Goal: Task Accomplishment & Management: Manage account settings

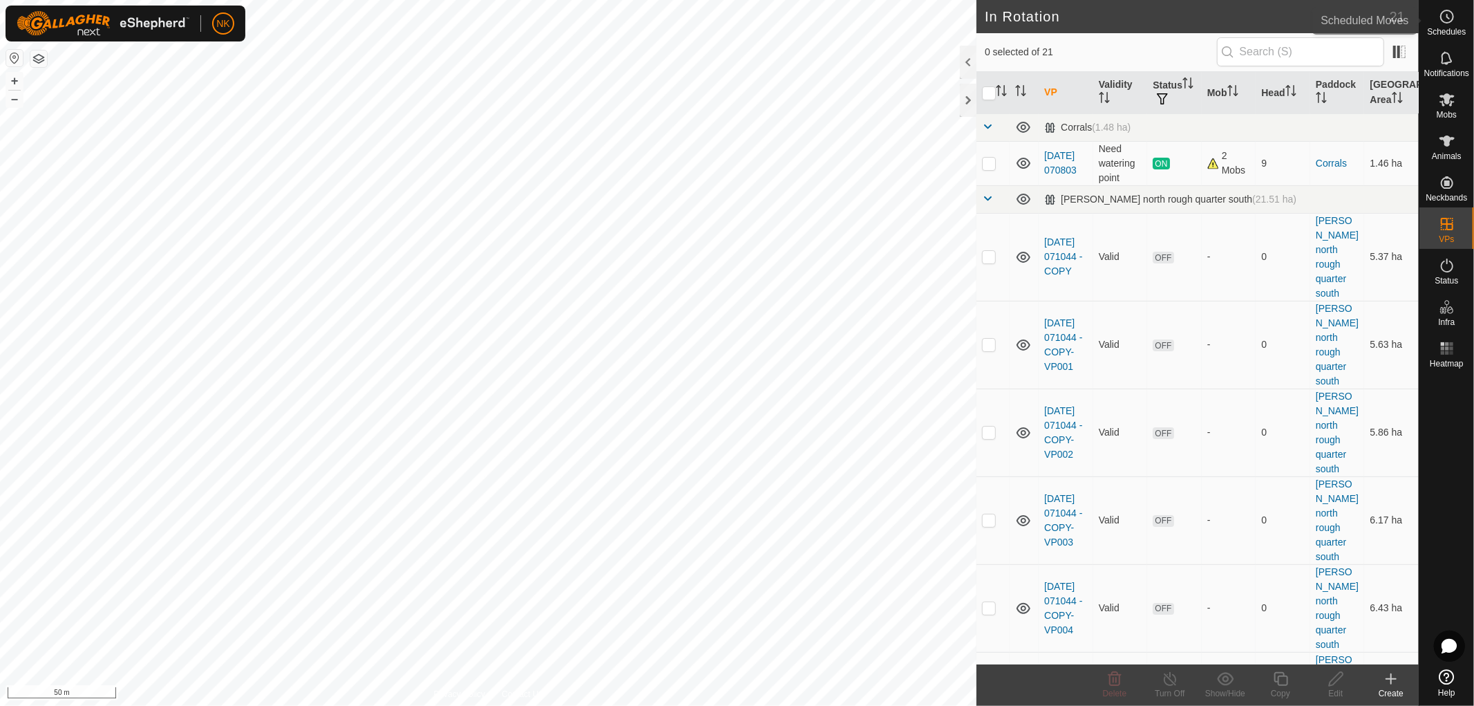
click at [1446, 21] on icon at bounding box center [1447, 16] width 17 height 17
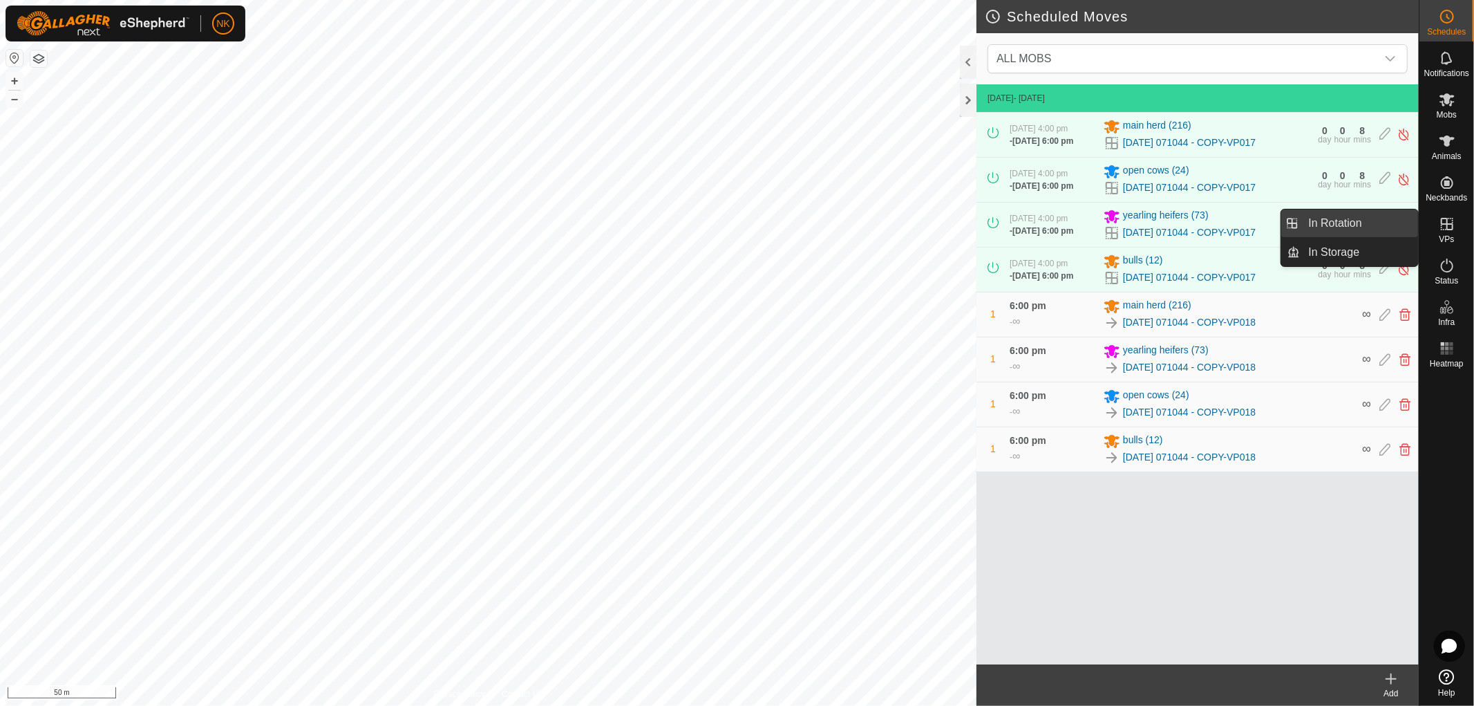
click at [1346, 223] on link "In Rotation" at bounding box center [1360, 223] width 118 height 28
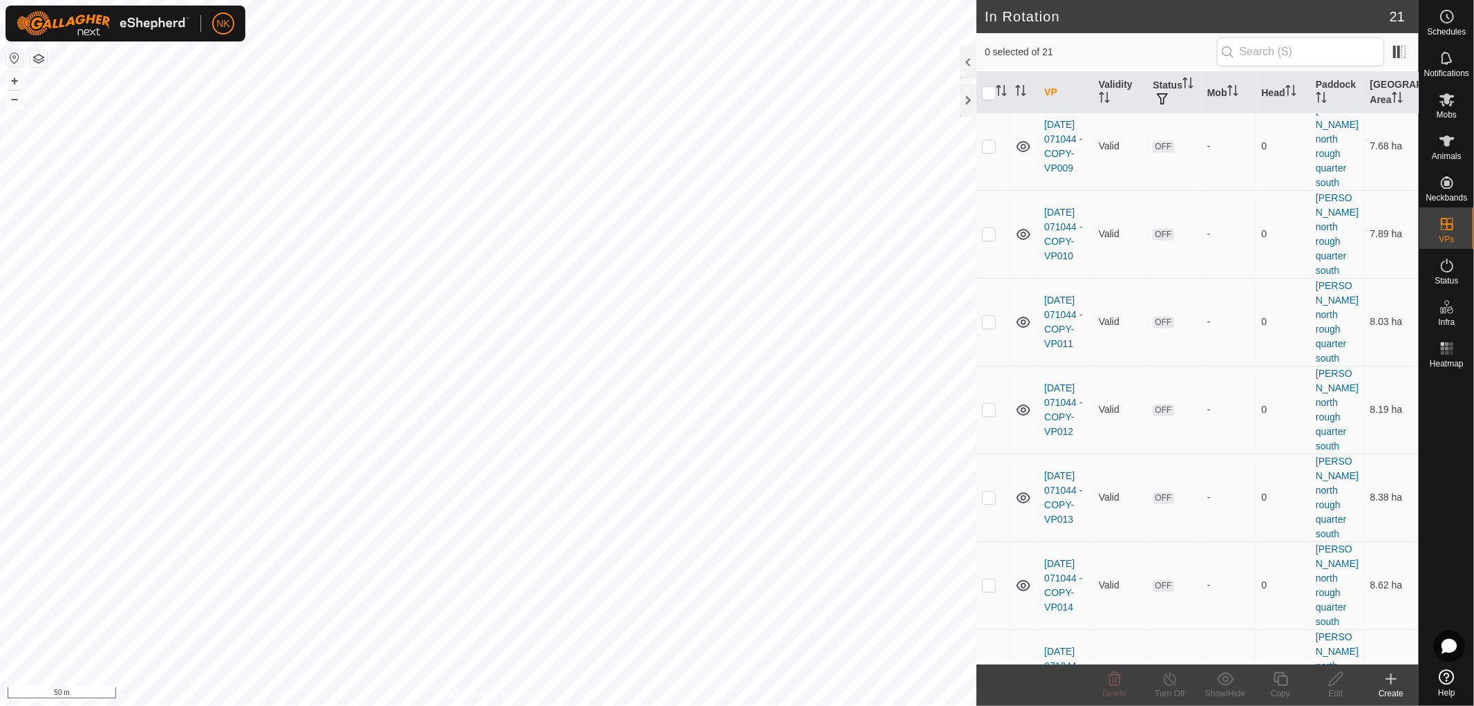
scroll to position [1013, 0]
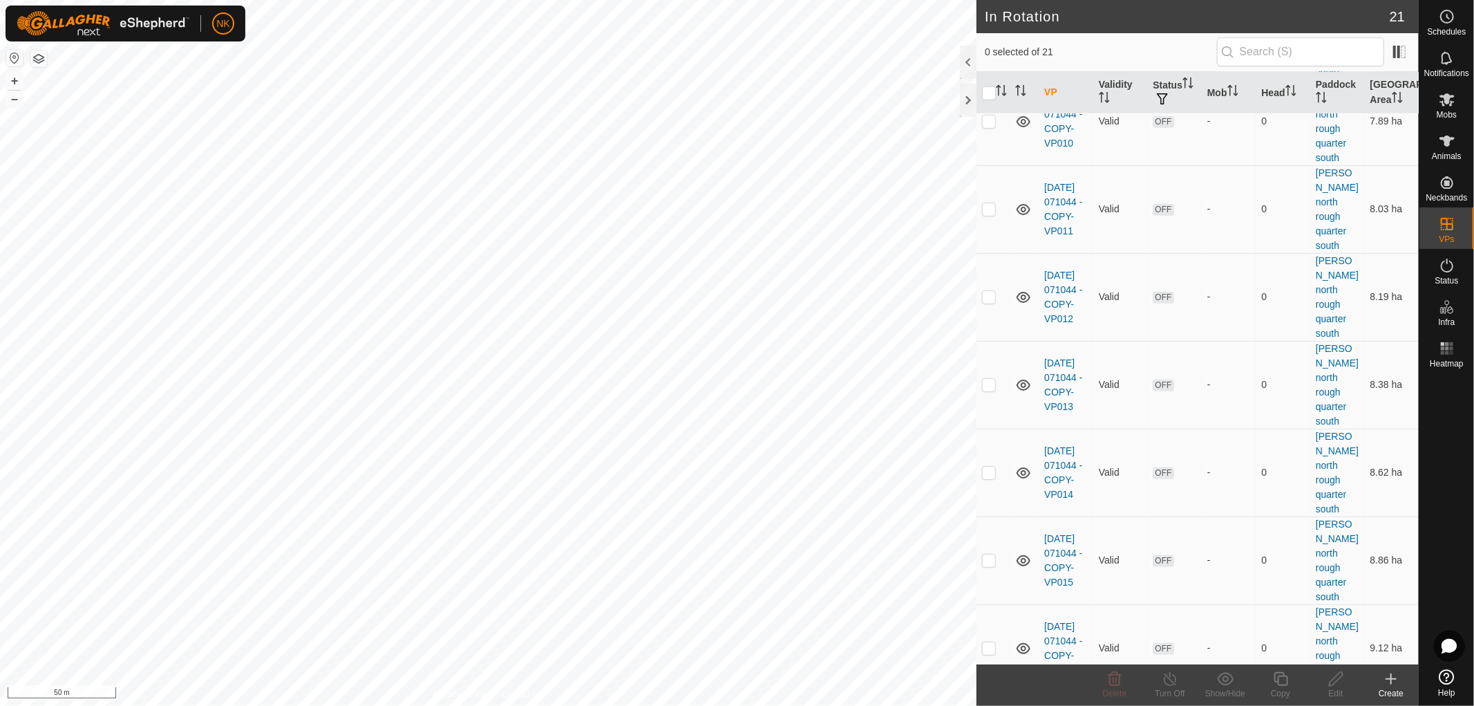
checkbox input "true"
click at [1287, 685] on icon at bounding box center [1280, 678] width 17 height 17
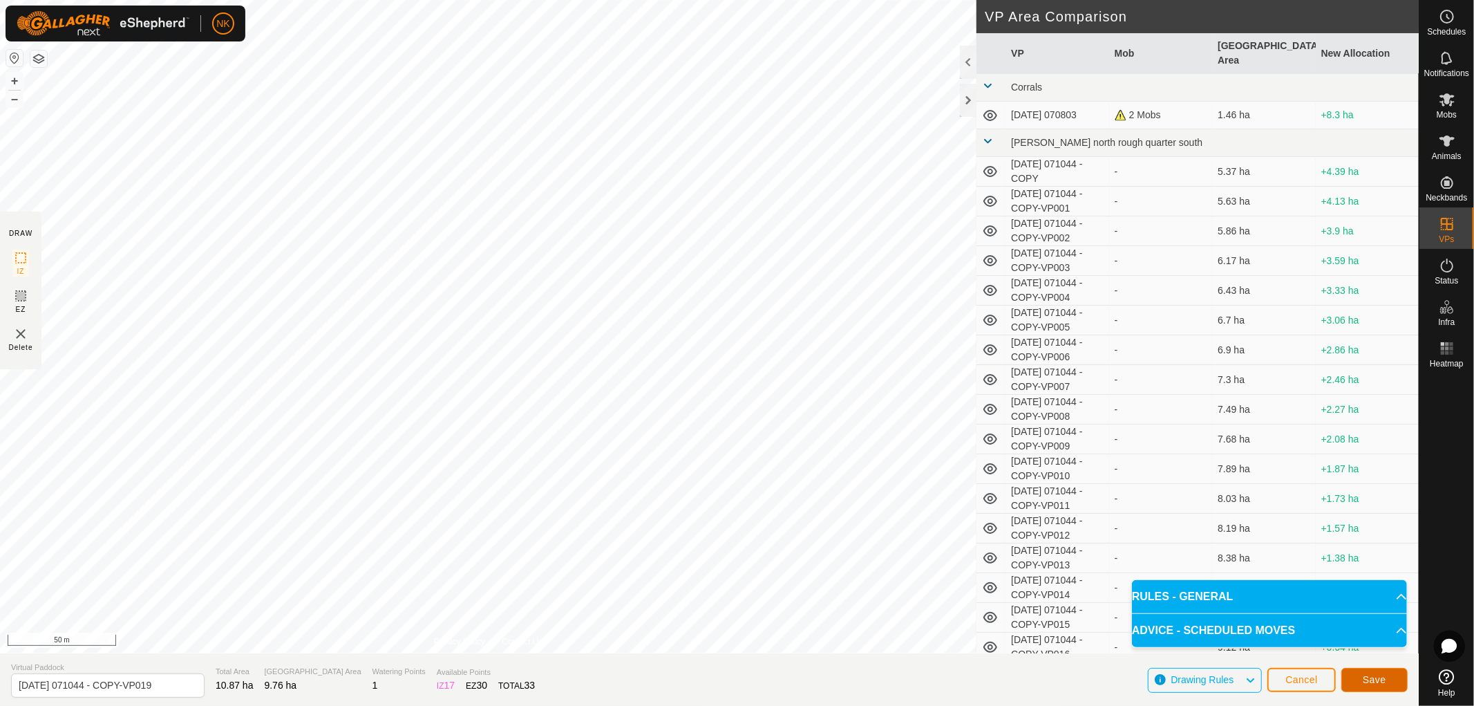
click at [1372, 687] on button "Save" at bounding box center [1374, 680] width 66 height 24
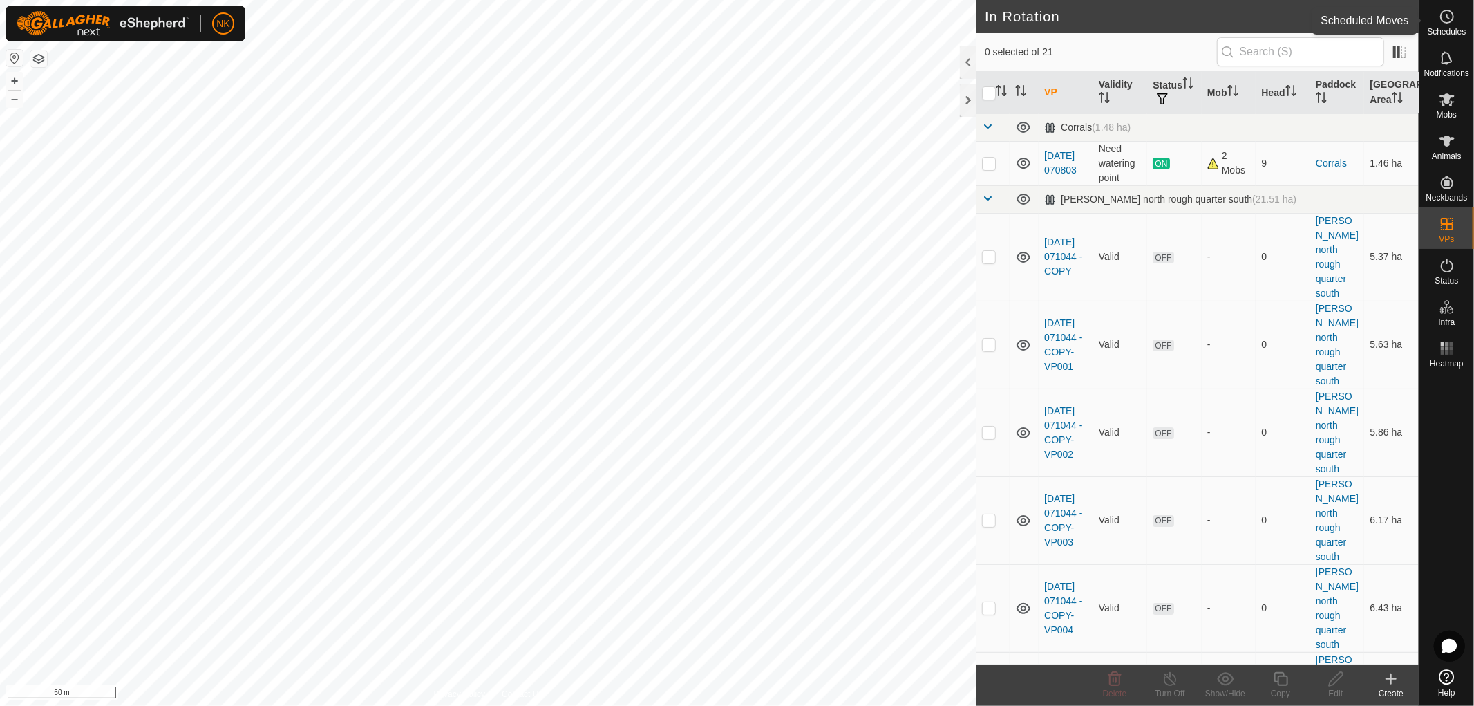
click at [1446, 18] on icon at bounding box center [1447, 16] width 17 height 17
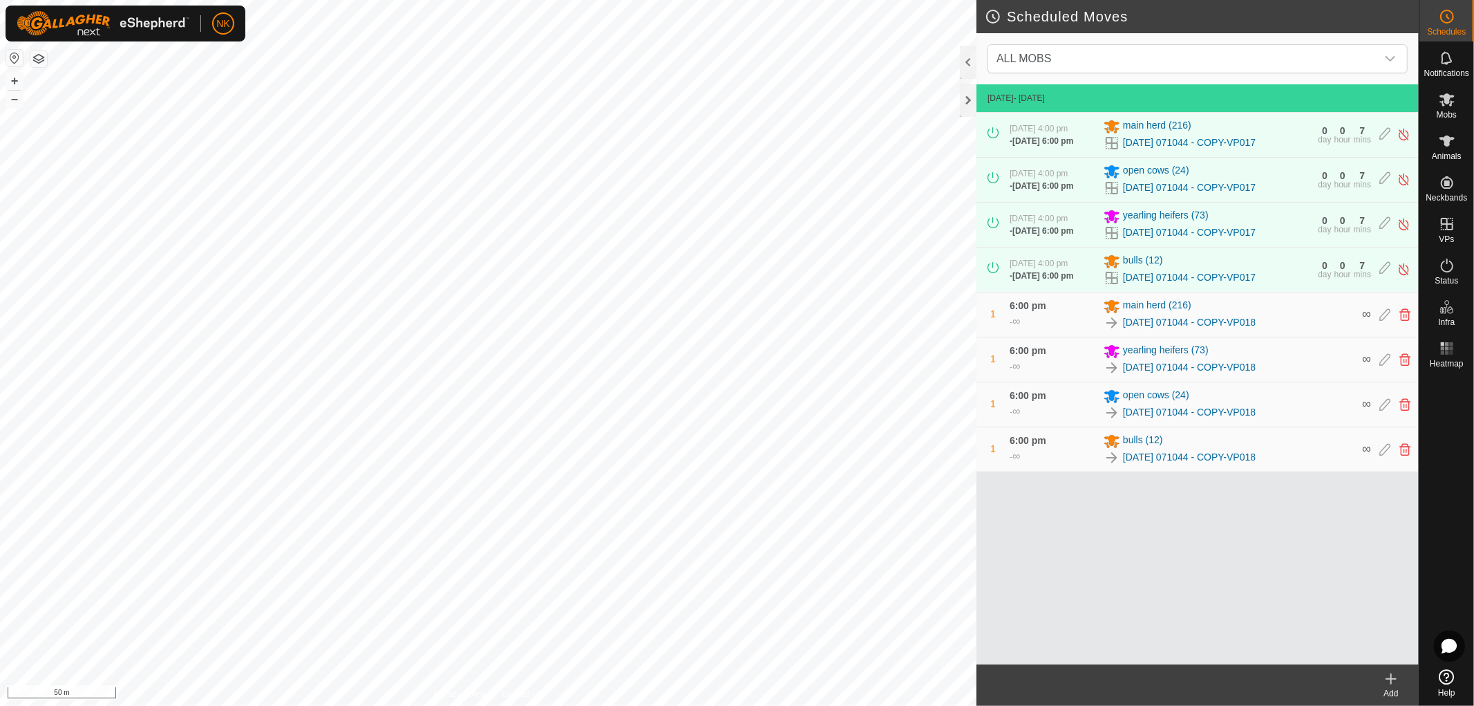
click at [1385, 683] on icon at bounding box center [1391, 678] width 17 height 17
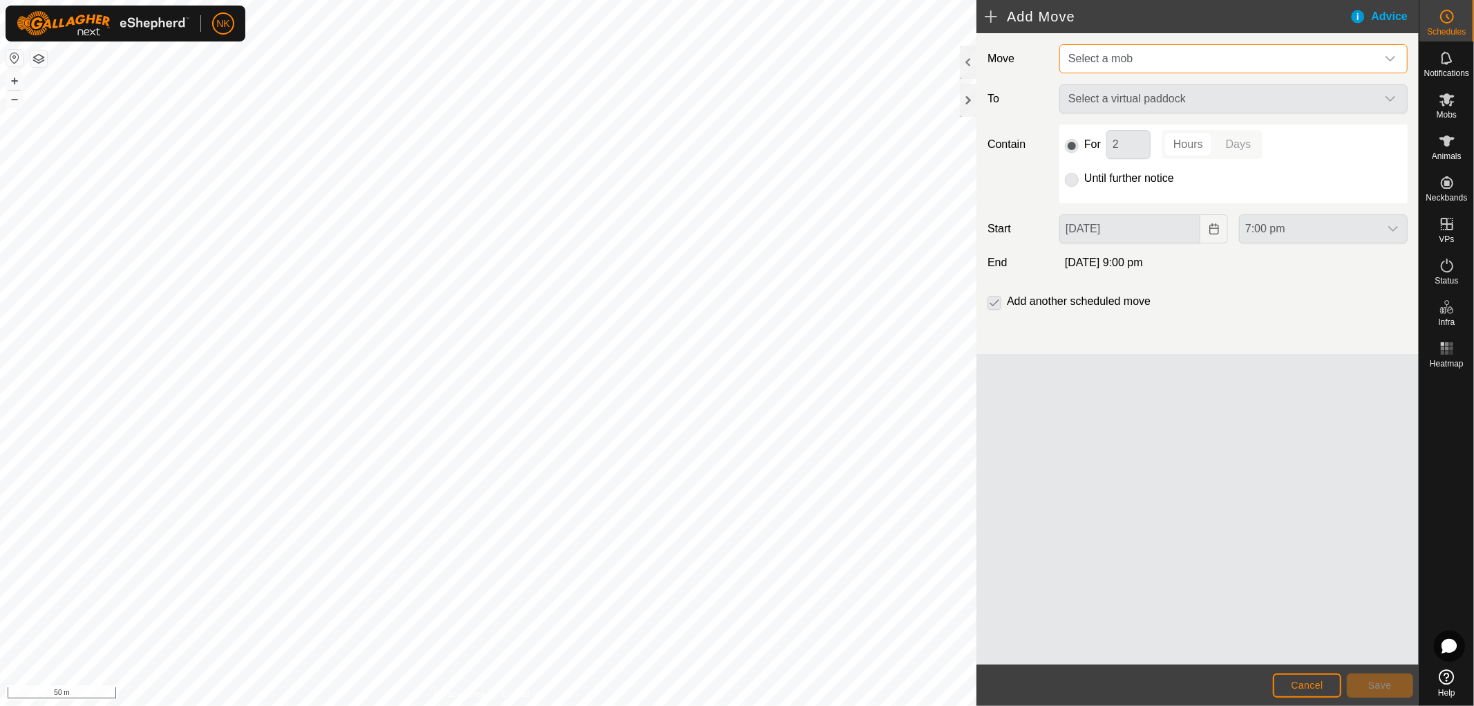
click at [1122, 54] on span "Select a mob" at bounding box center [1100, 59] width 64 height 12
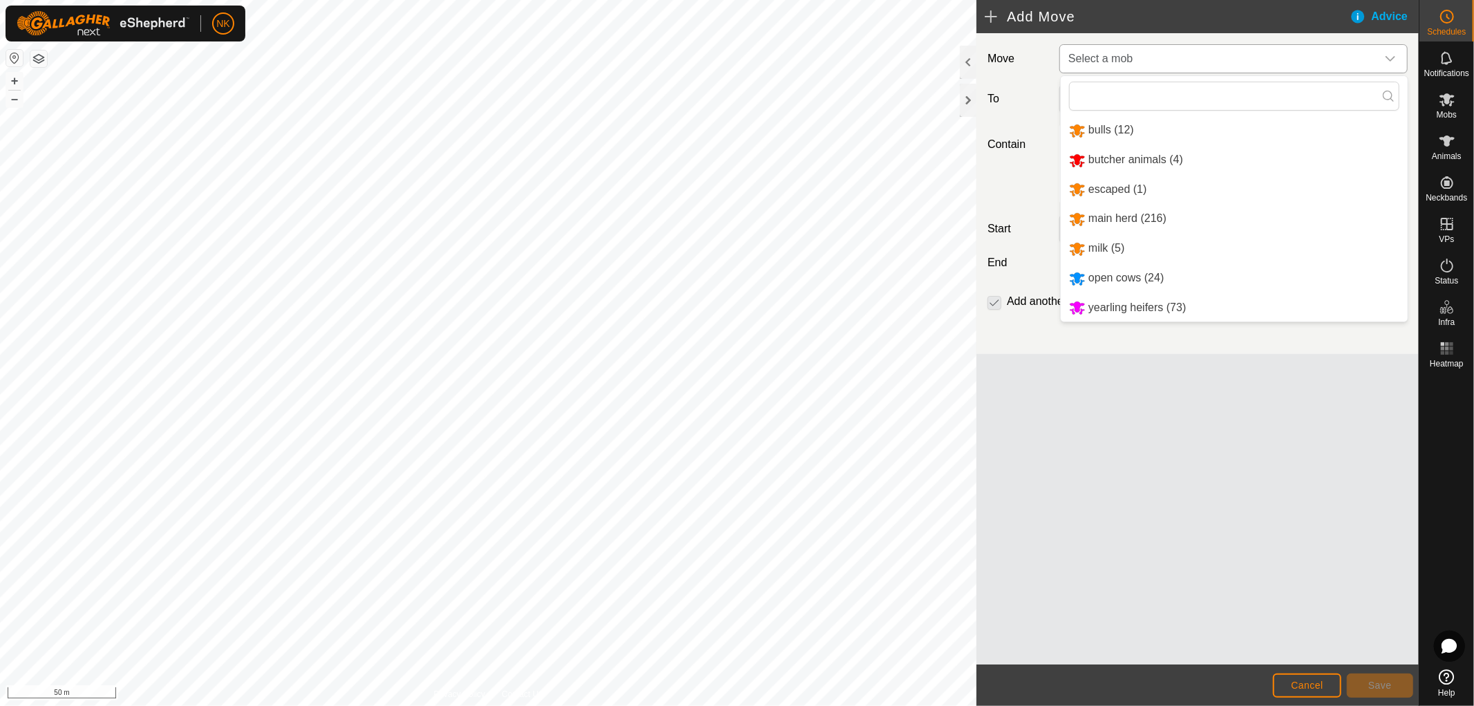
click at [1120, 134] on li "bulls (12)" at bounding box center [1234, 130] width 347 height 28
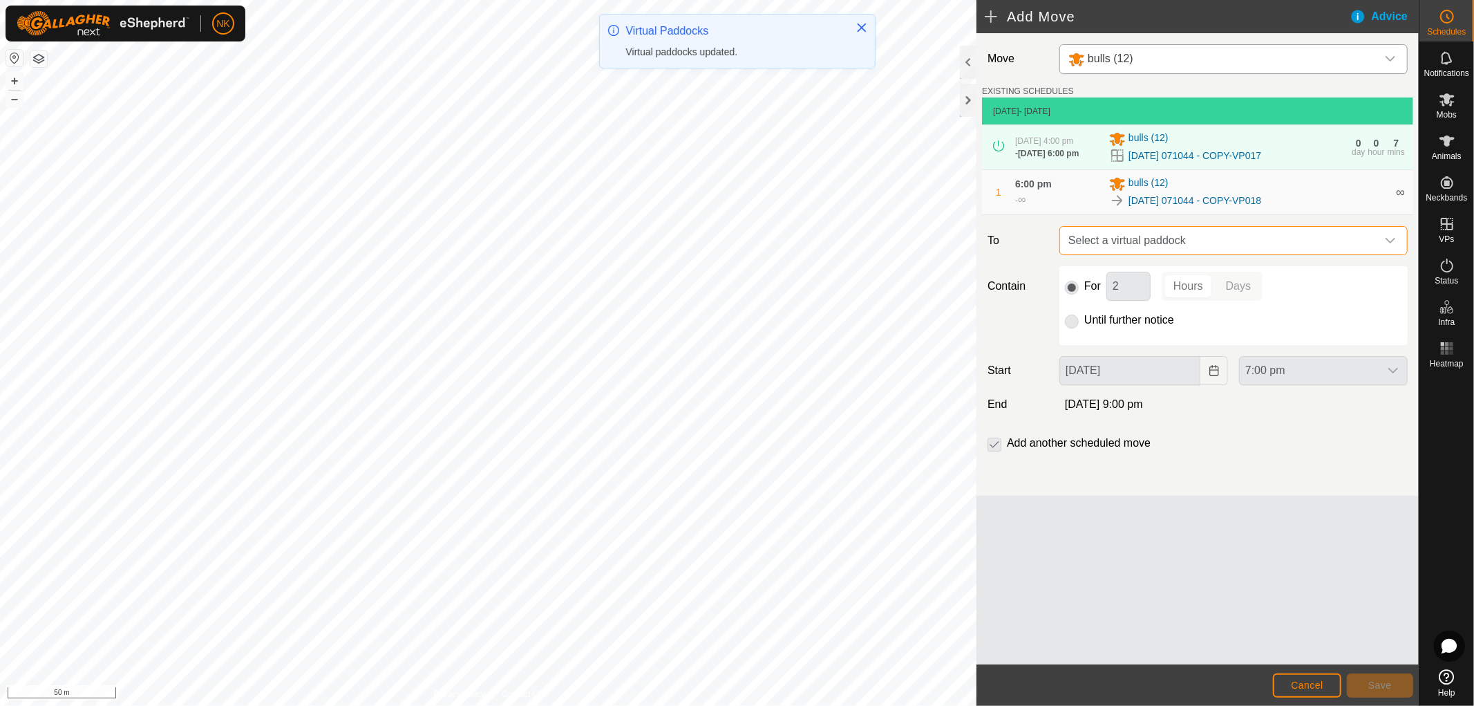
click at [1187, 240] on span "Select a virtual paddock" at bounding box center [1220, 241] width 314 height 28
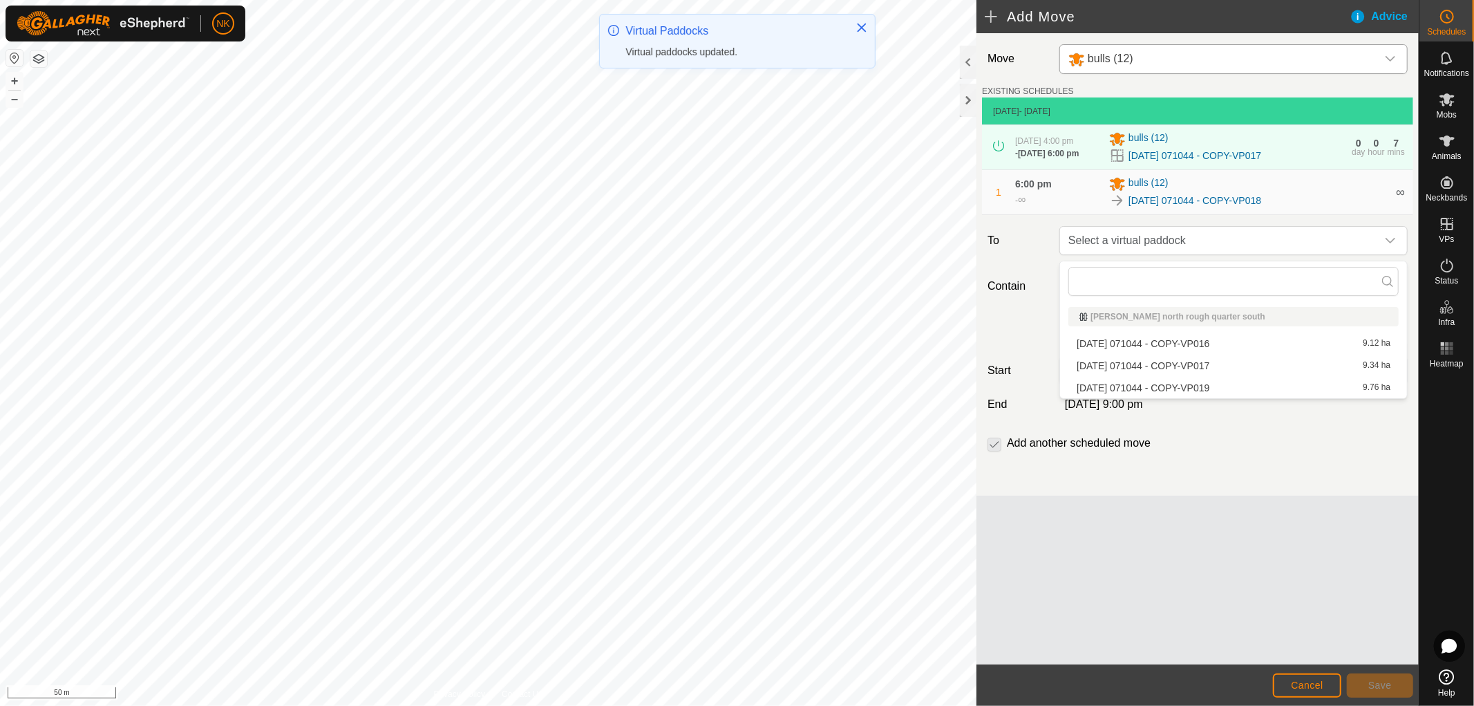
click at [1148, 388] on li "[DATE] 071044 - COPY-VP019 9.76 ha" at bounding box center [1233, 387] width 330 height 21
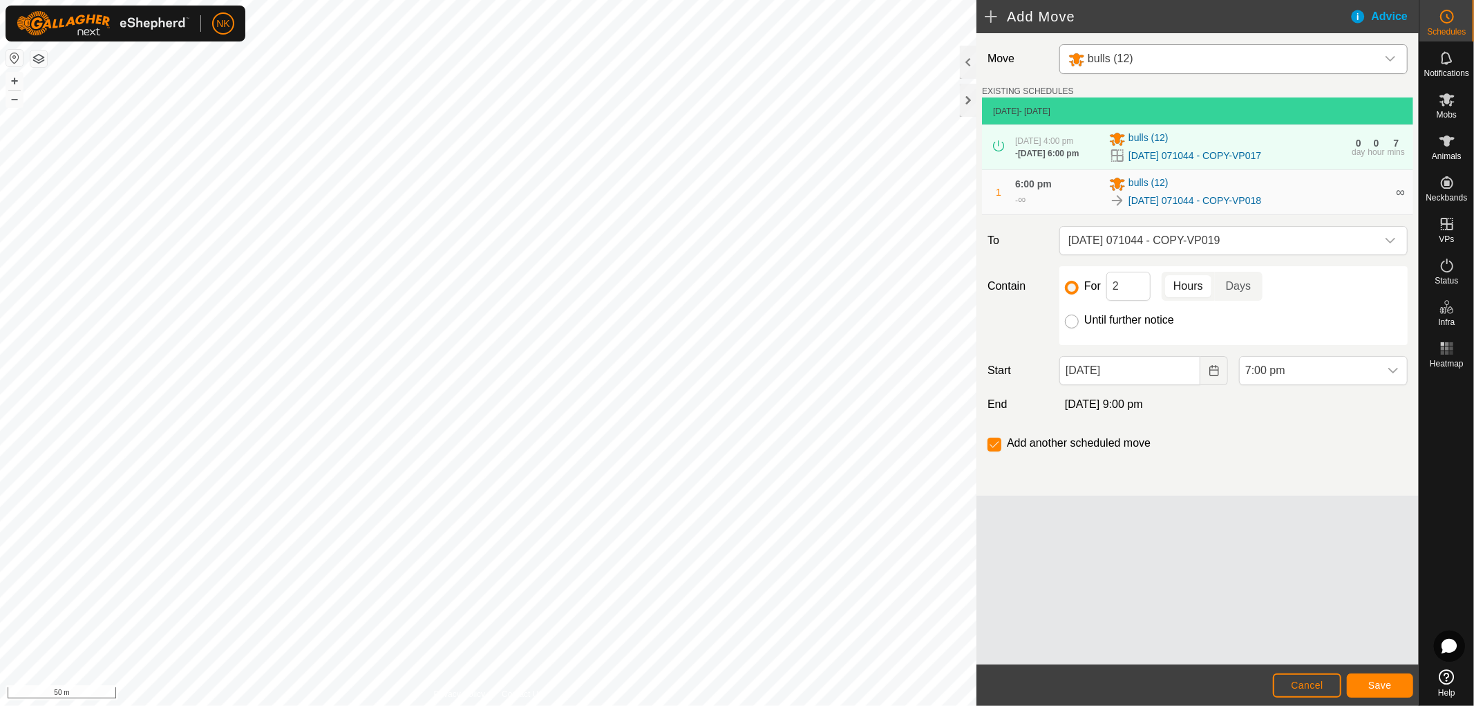
click at [1073, 323] on input "Until further notice" at bounding box center [1072, 321] width 14 height 14
radio input "true"
checkbox input "false"
click at [1314, 383] on span "7:00 pm" at bounding box center [1310, 371] width 140 height 28
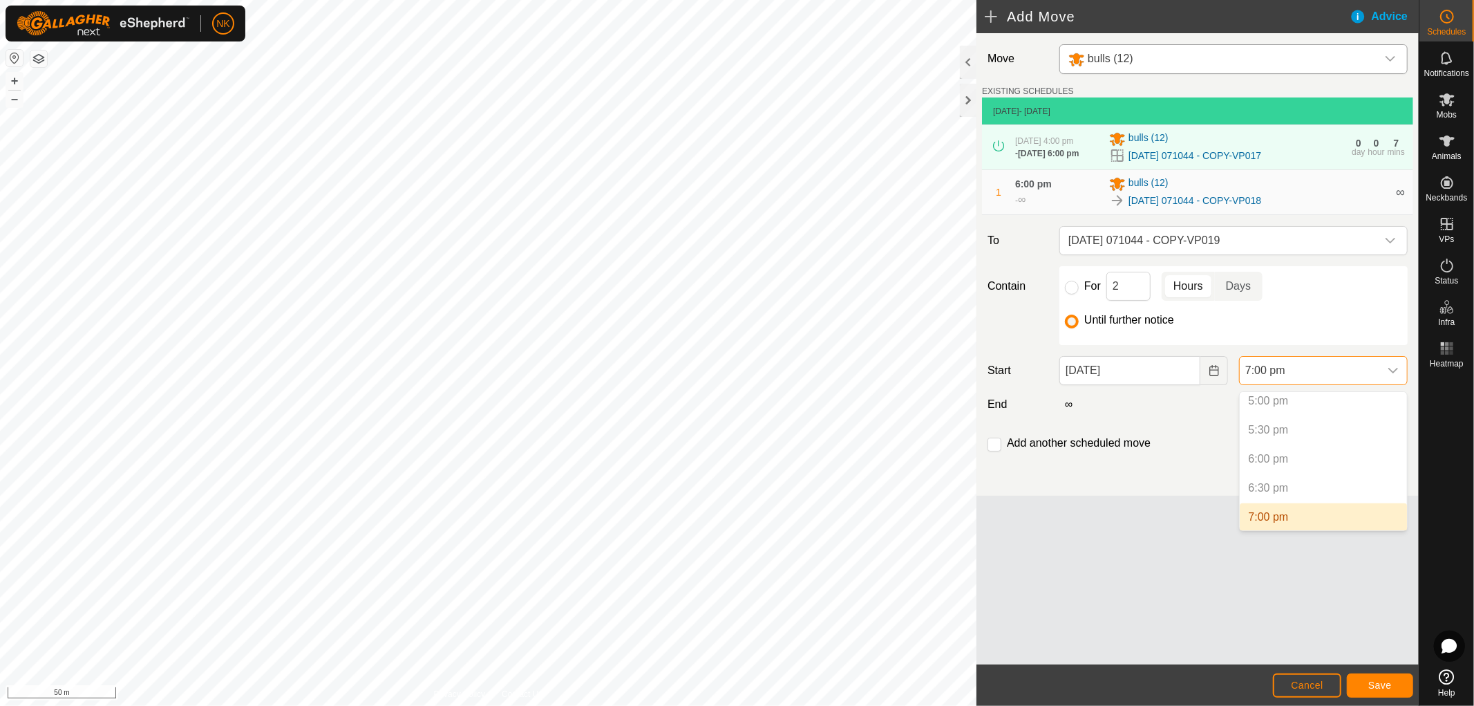
scroll to position [1068, 0]
click at [1268, 491] on li "8:00 pm" at bounding box center [1323, 498] width 167 height 28
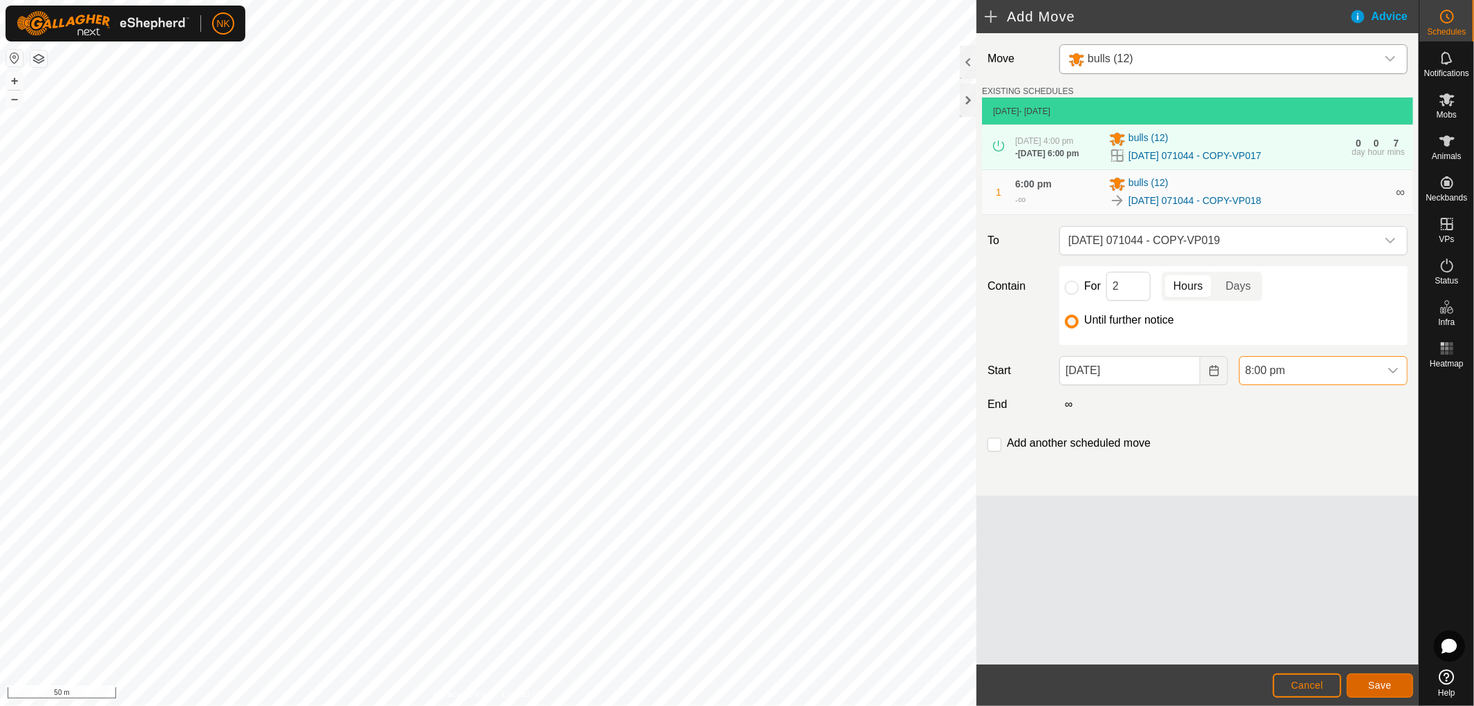
click at [1372, 681] on span "Save" at bounding box center [1379, 684] width 23 height 11
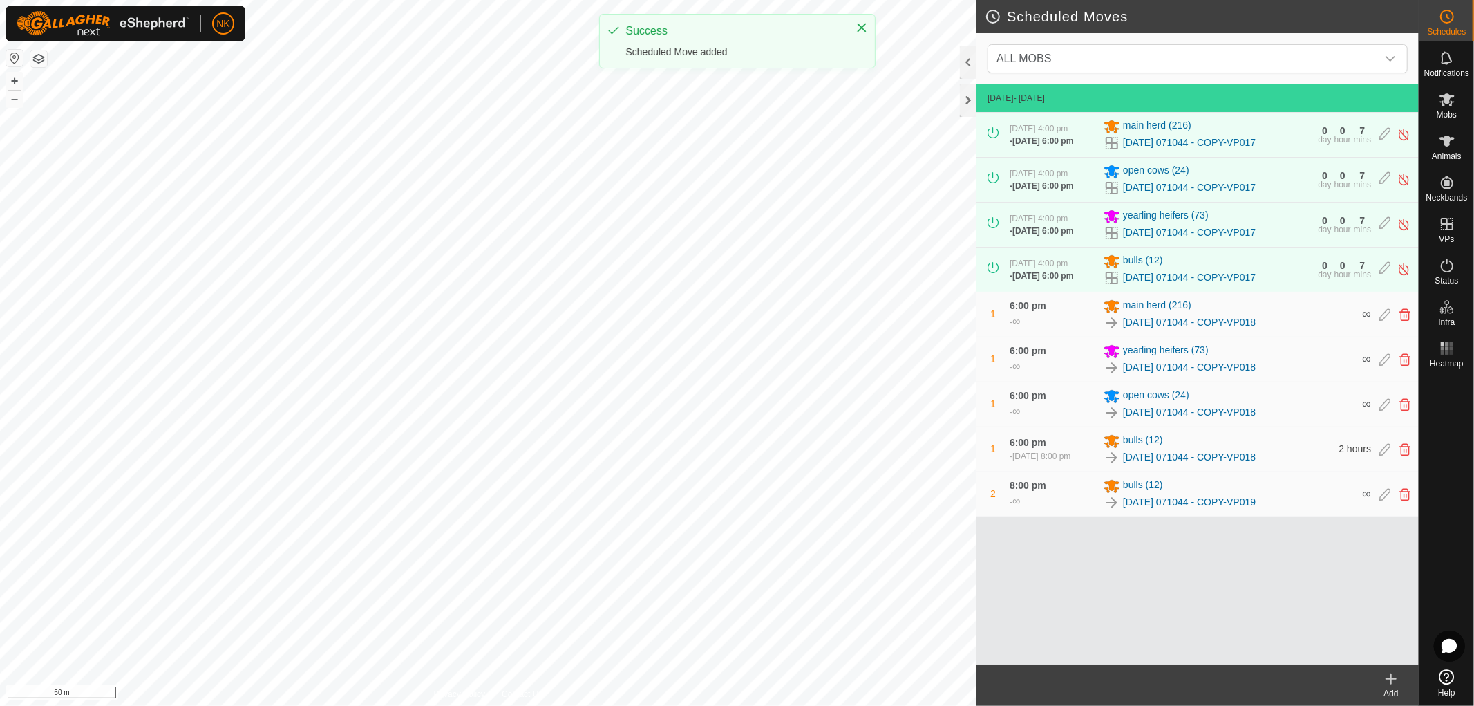
click at [1390, 679] on icon at bounding box center [1391, 679] width 10 height 0
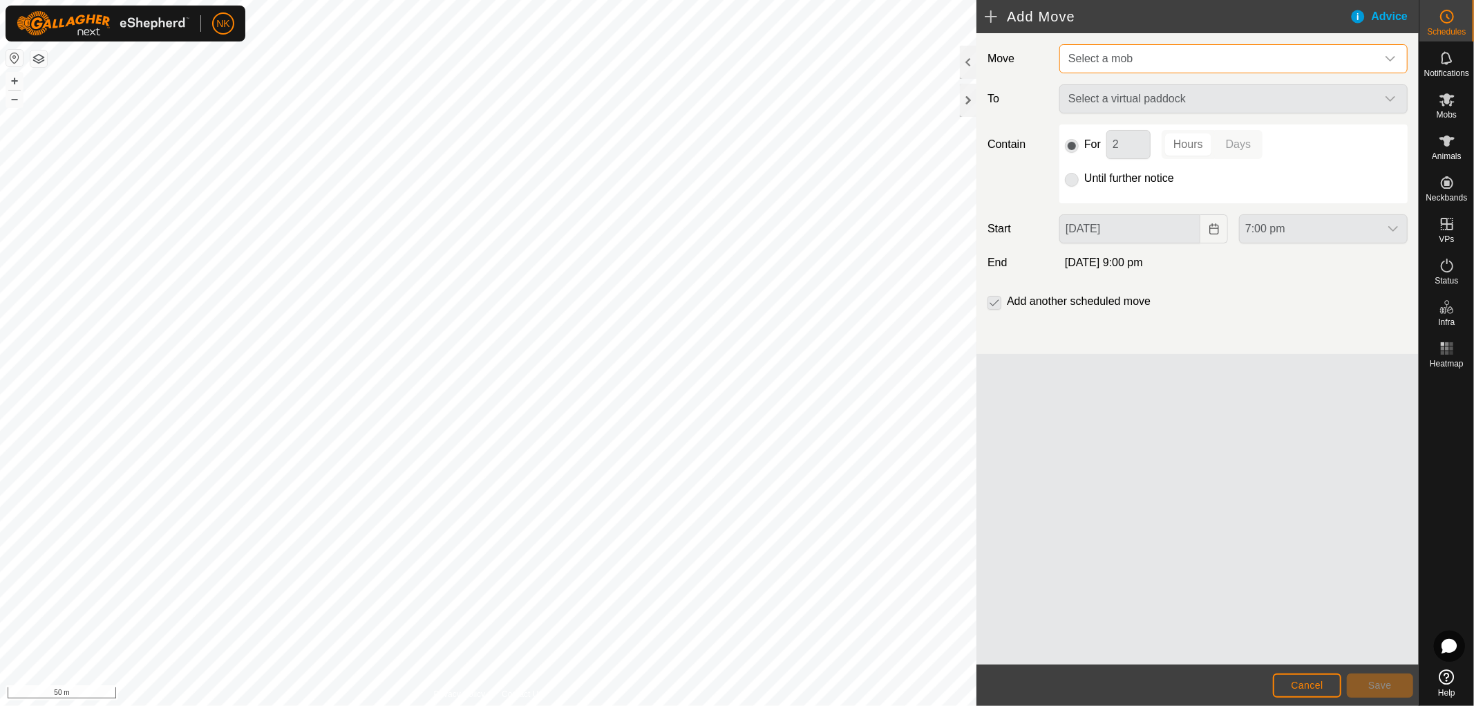
click at [1238, 67] on span "Select a mob" at bounding box center [1220, 59] width 314 height 28
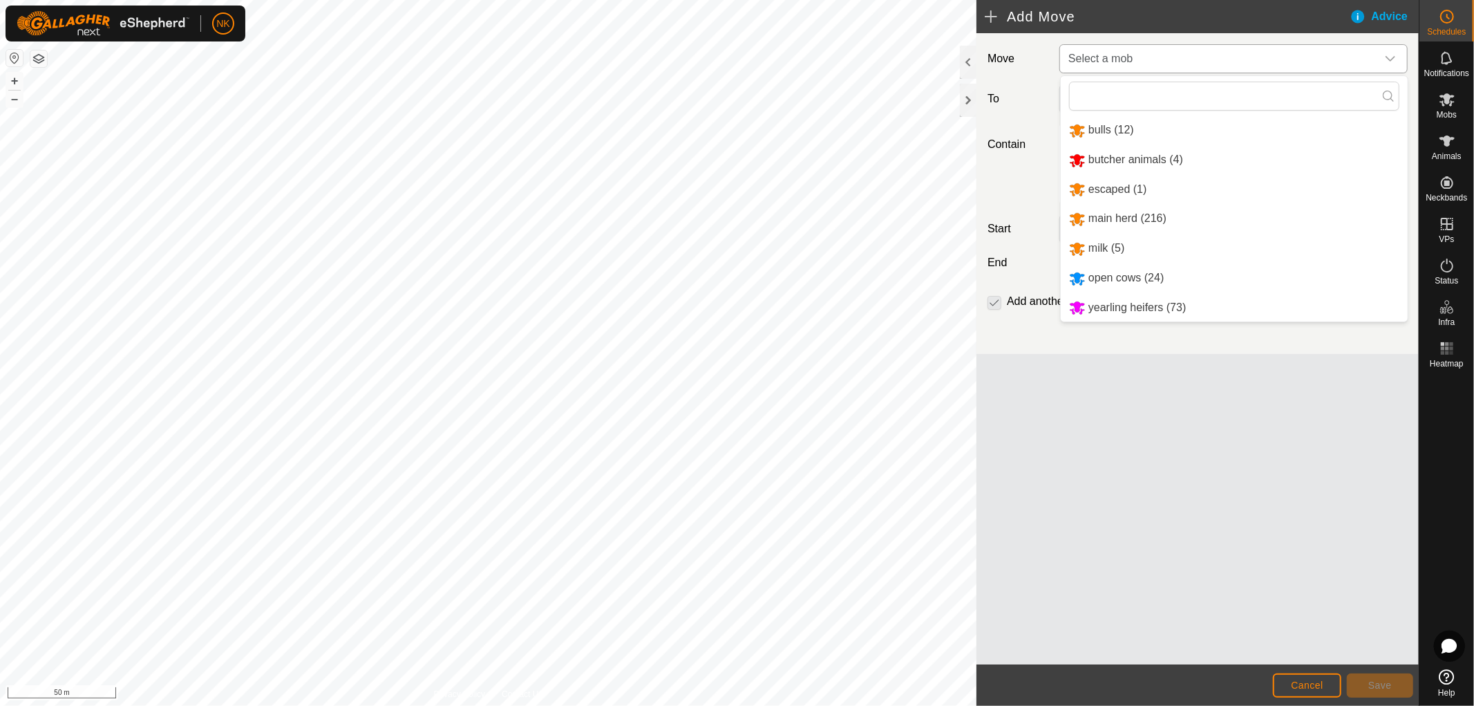
click at [1110, 221] on li "main herd (216)" at bounding box center [1234, 219] width 347 height 28
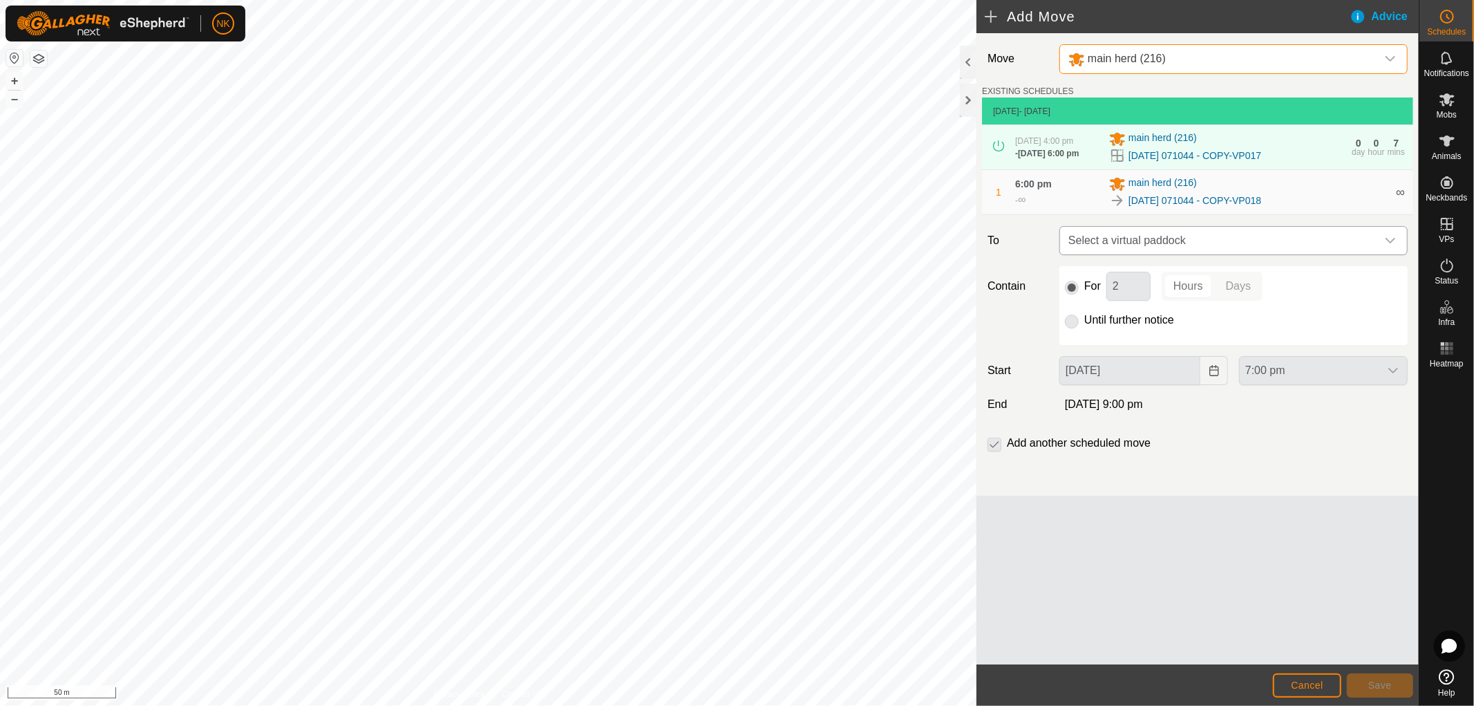
click at [1272, 244] on span "Select a virtual paddock" at bounding box center [1220, 241] width 314 height 28
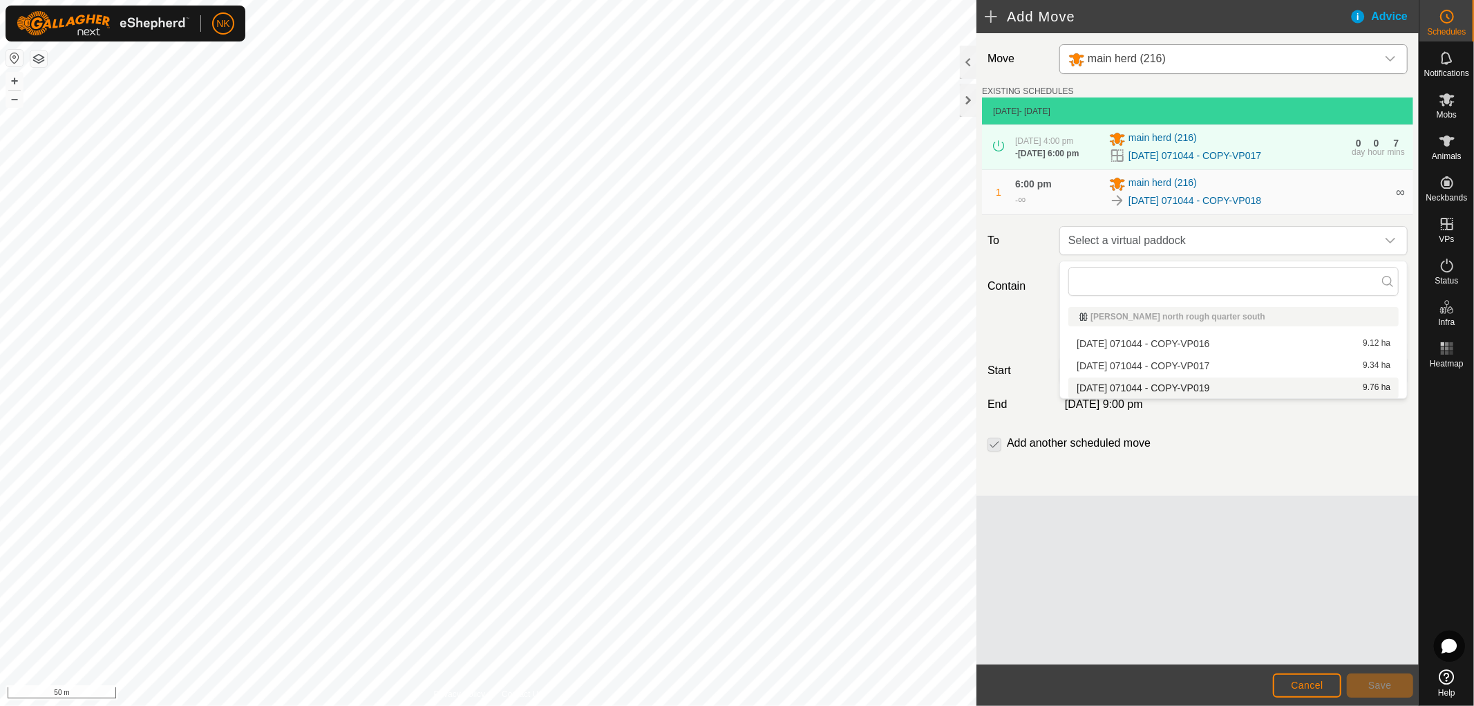
click at [1214, 385] on li "[DATE] 071044 - COPY-VP019 9.76 ha" at bounding box center [1233, 387] width 330 height 21
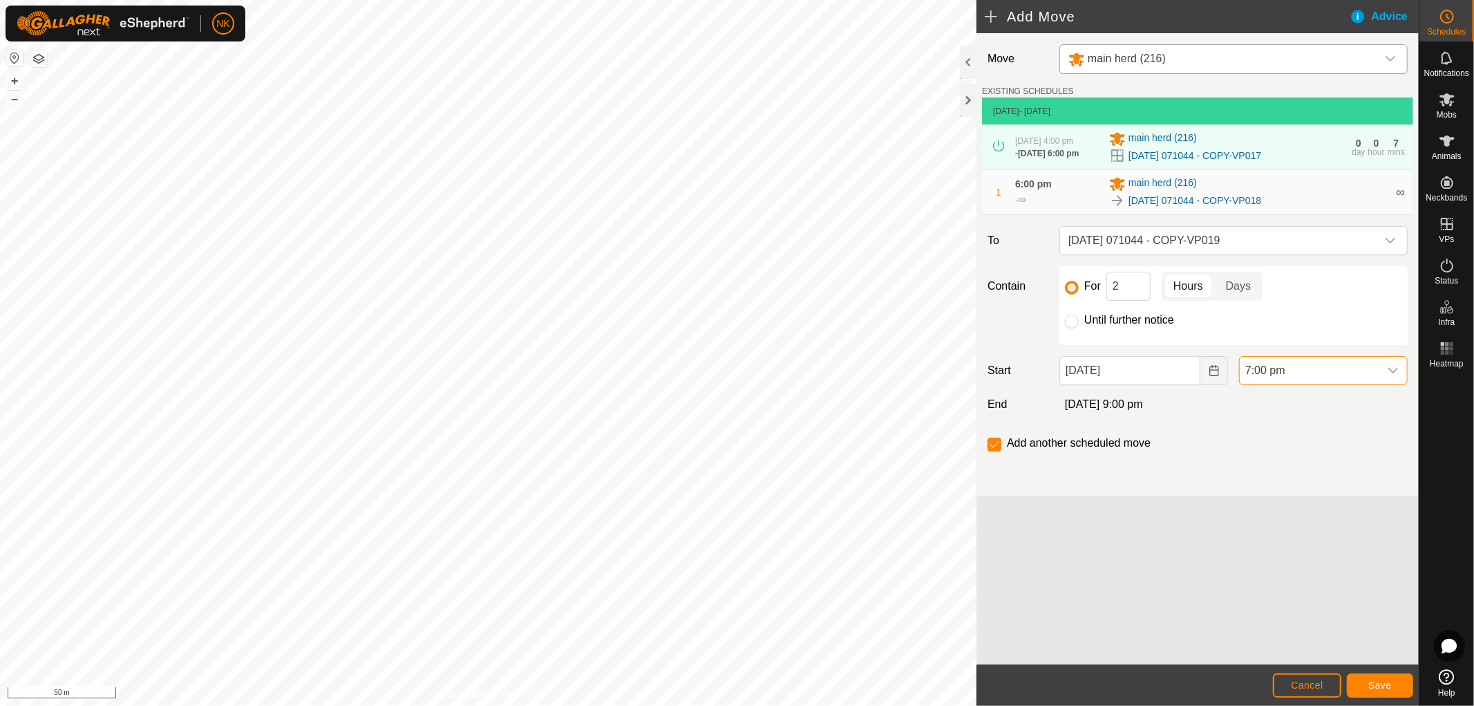
drag, startPoint x: 1362, startPoint y: 381, endPoint x: 1336, endPoint y: 382, distance: 26.3
click at [1362, 381] on span "7:00 pm" at bounding box center [1310, 371] width 140 height 28
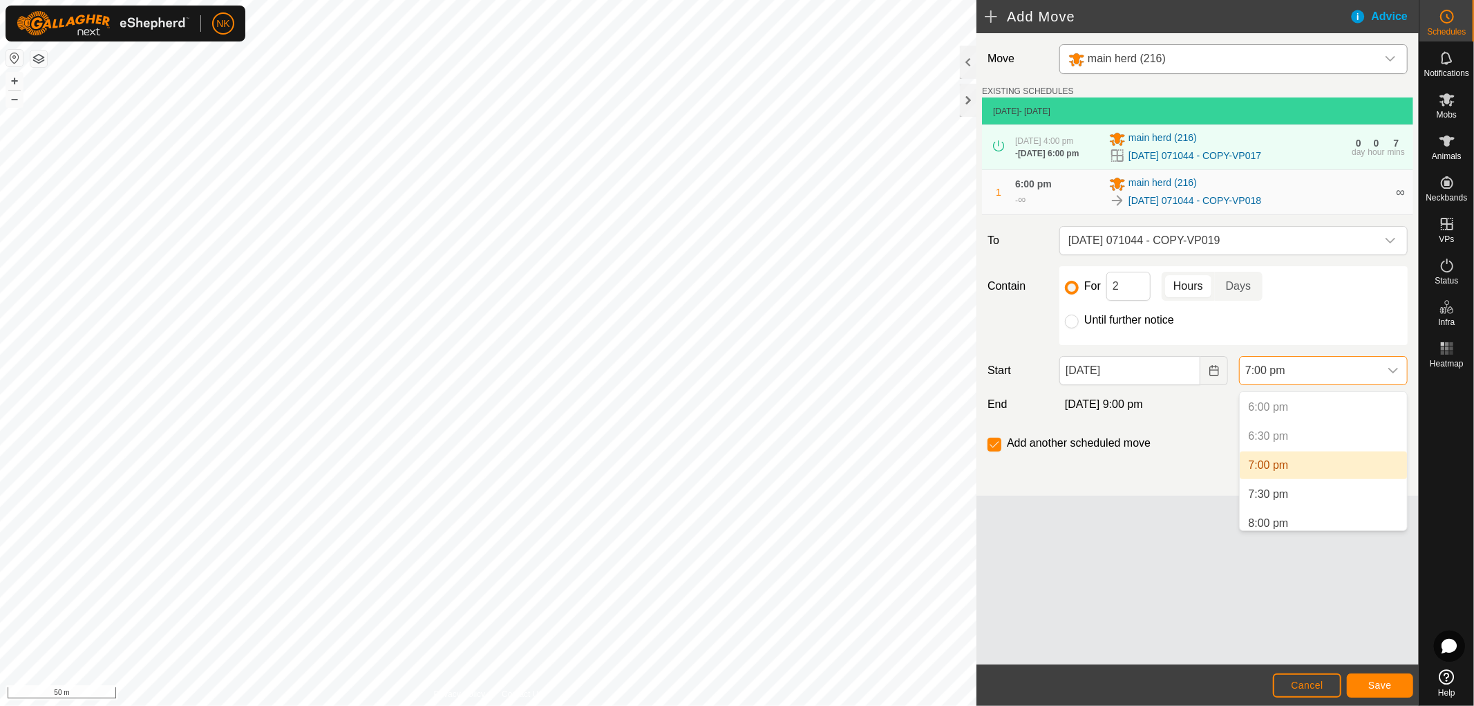
scroll to position [1068, 0]
click at [1265, 496] on li "8:00 pm" at bounding box center [1323, 498] width 167 height 28
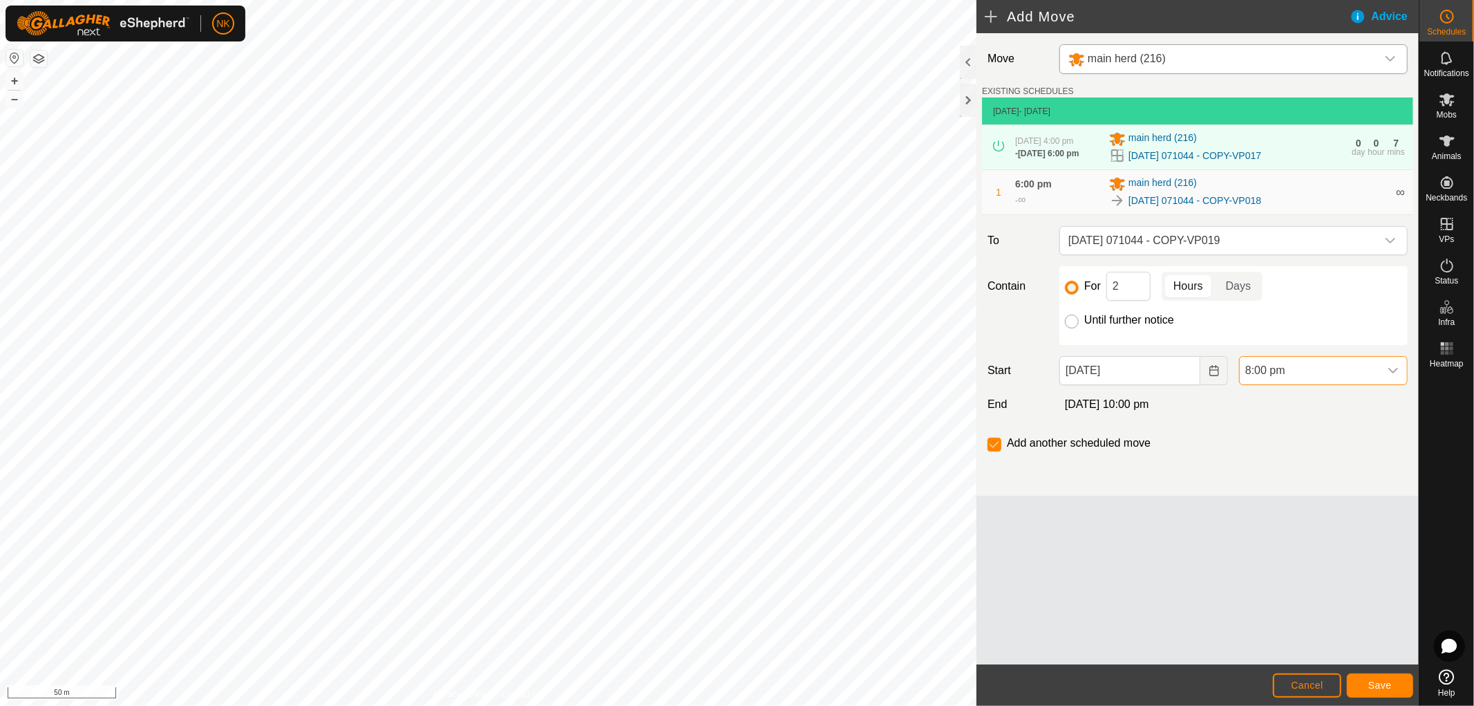
click at [1075, 328] on input "Until further notice" at bounding box center [1072, 321] width 14 height 14
radio input "true"
checkbox input "false"
click at [1392, 679] on button "Save" at bounding box center [1380, 685] width 66 height 24
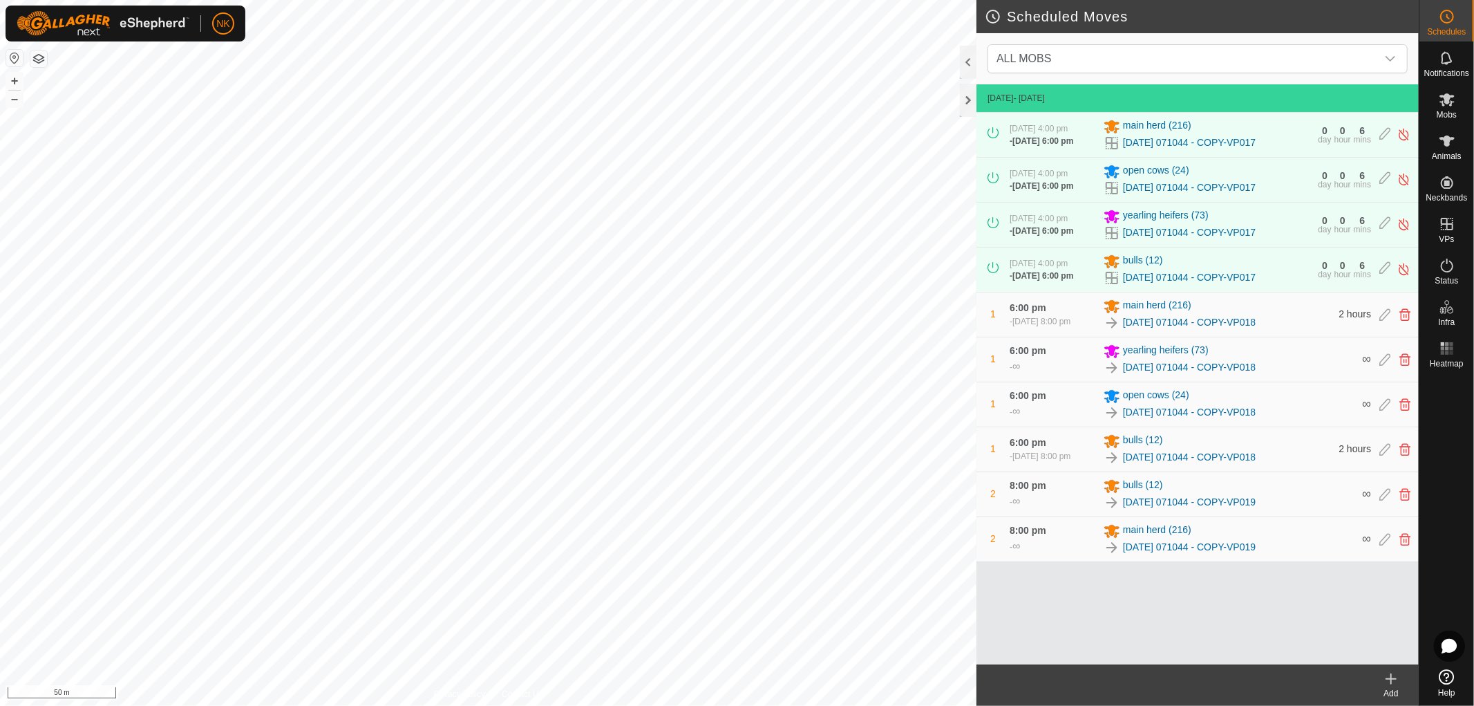
click at [1391, 674] on icon at bounding box center [1391, 679] width 0 height 10
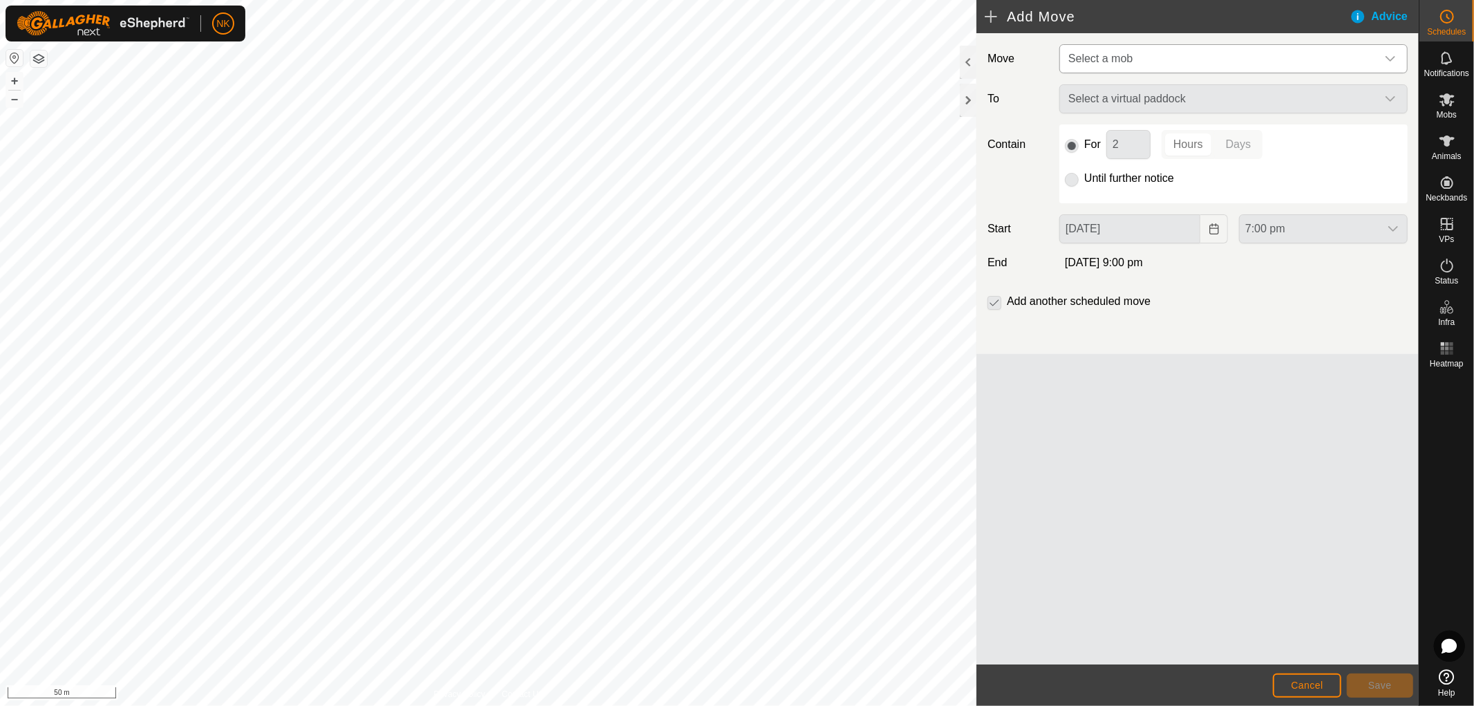
click at [1153, 64] on span "Select a mob" at bounding box center [1220, 59] width 314 height 28
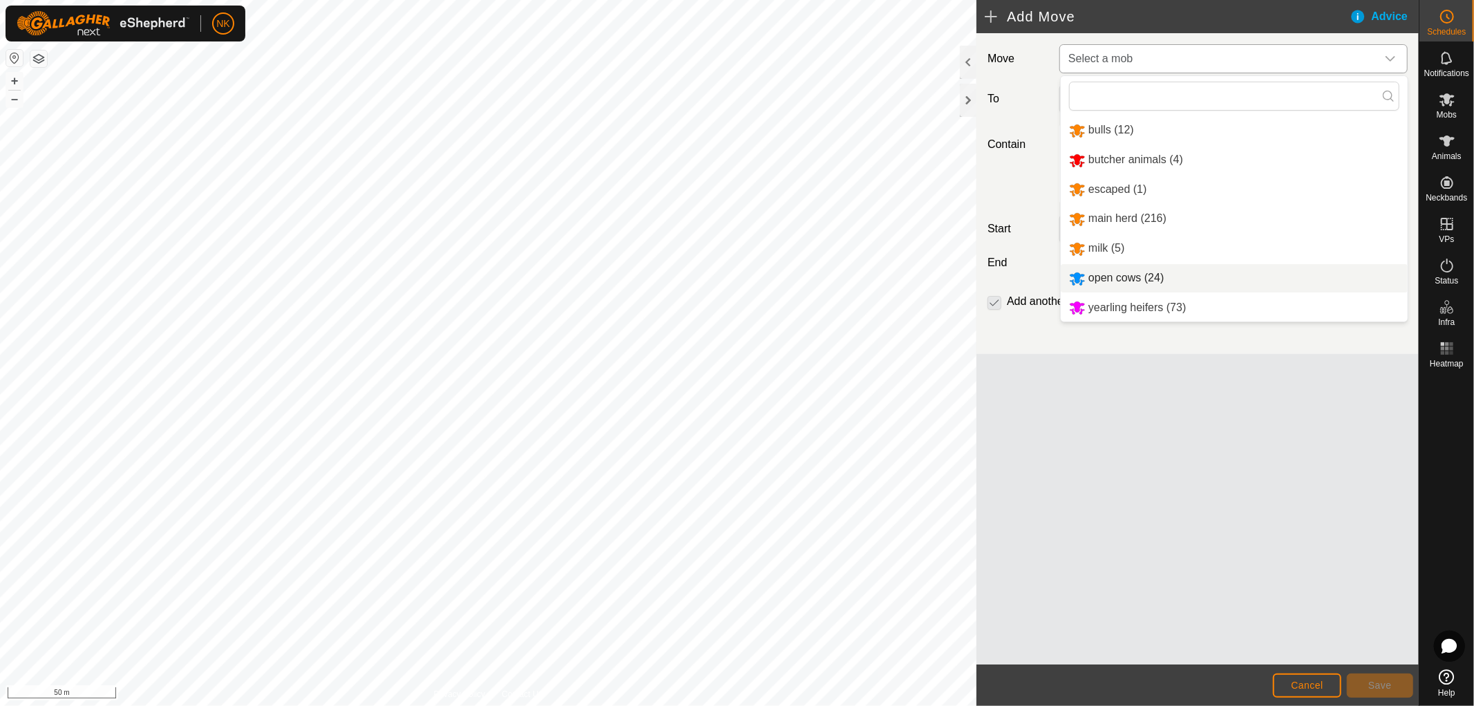
click at [1108, 277] on li "open cows (24)" at bounding box center [1234, 278] width 347 height 28
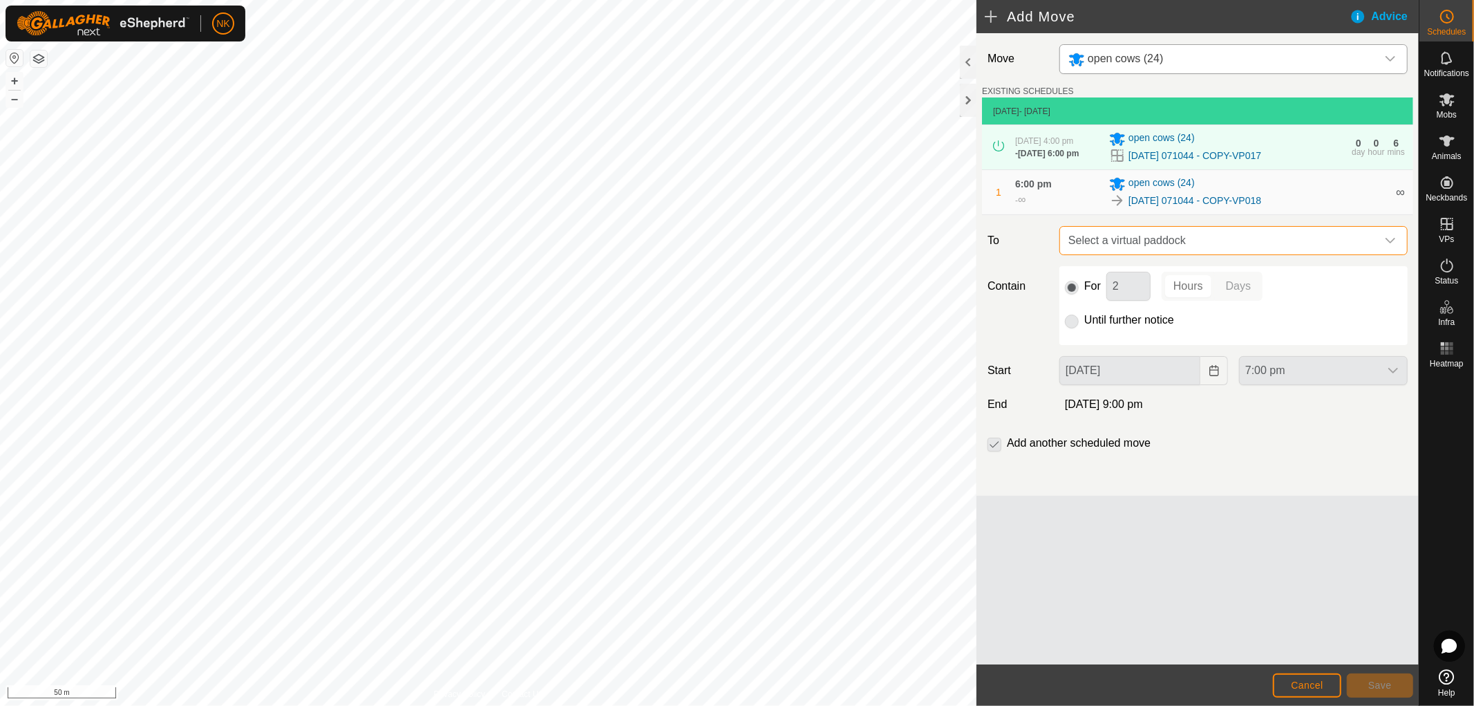
click at [1203, 249] on span "Select a virtual paddock" at bounding box center [1220, 241] width 314 height 28
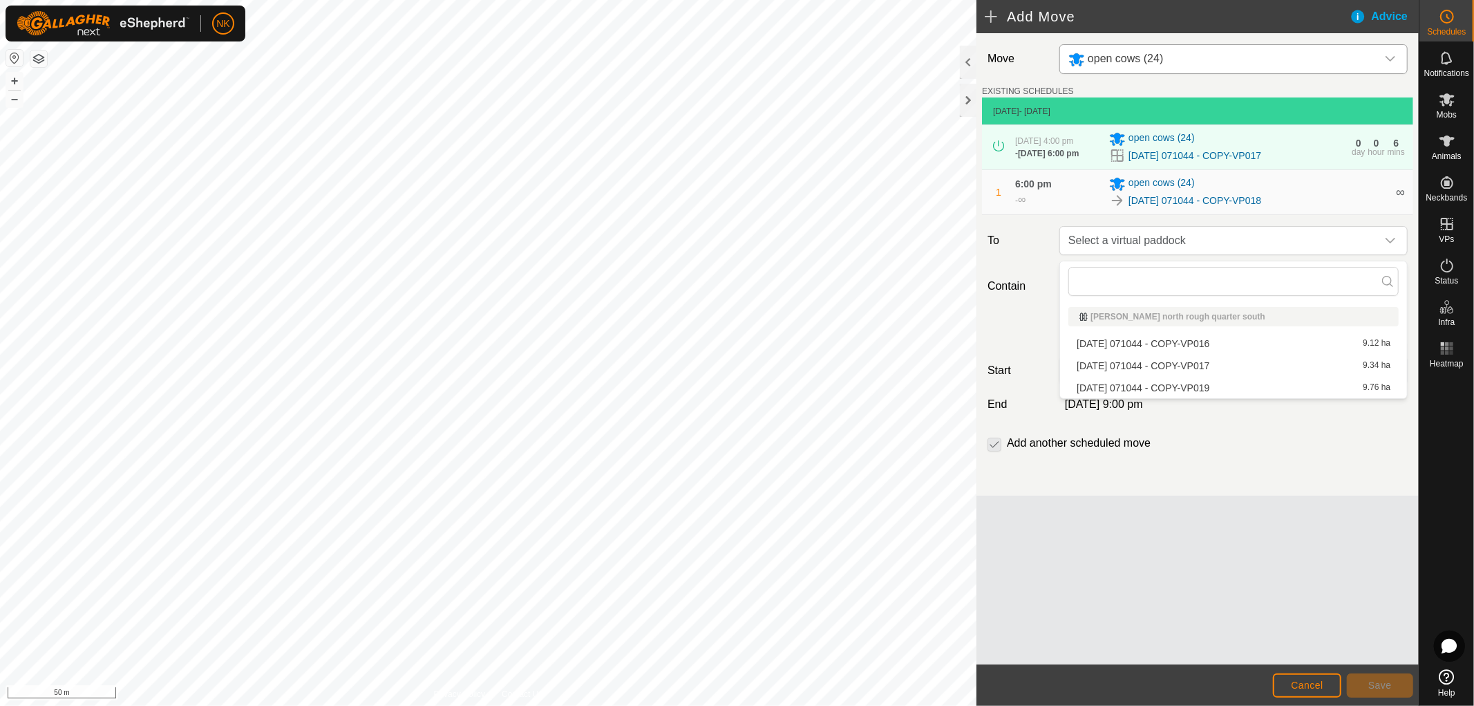
click at [1171, 384] on li "[DATE] 071044 - COPY-VP019 9.76 ha" at bounding box center [1233, 387] width 330 height 21
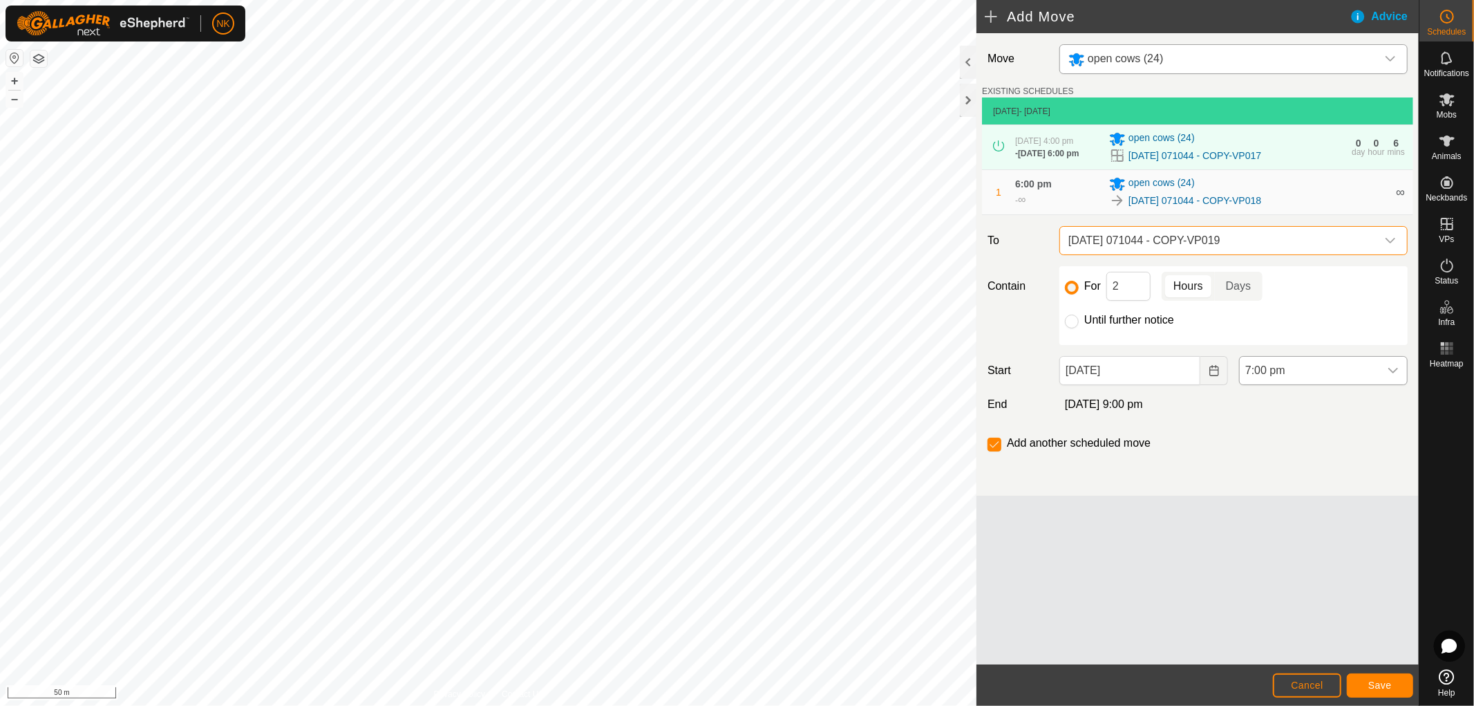
click at [1312, 381] on span "7:00 pm" at bounding box center [1310, 371] width 140 height 28
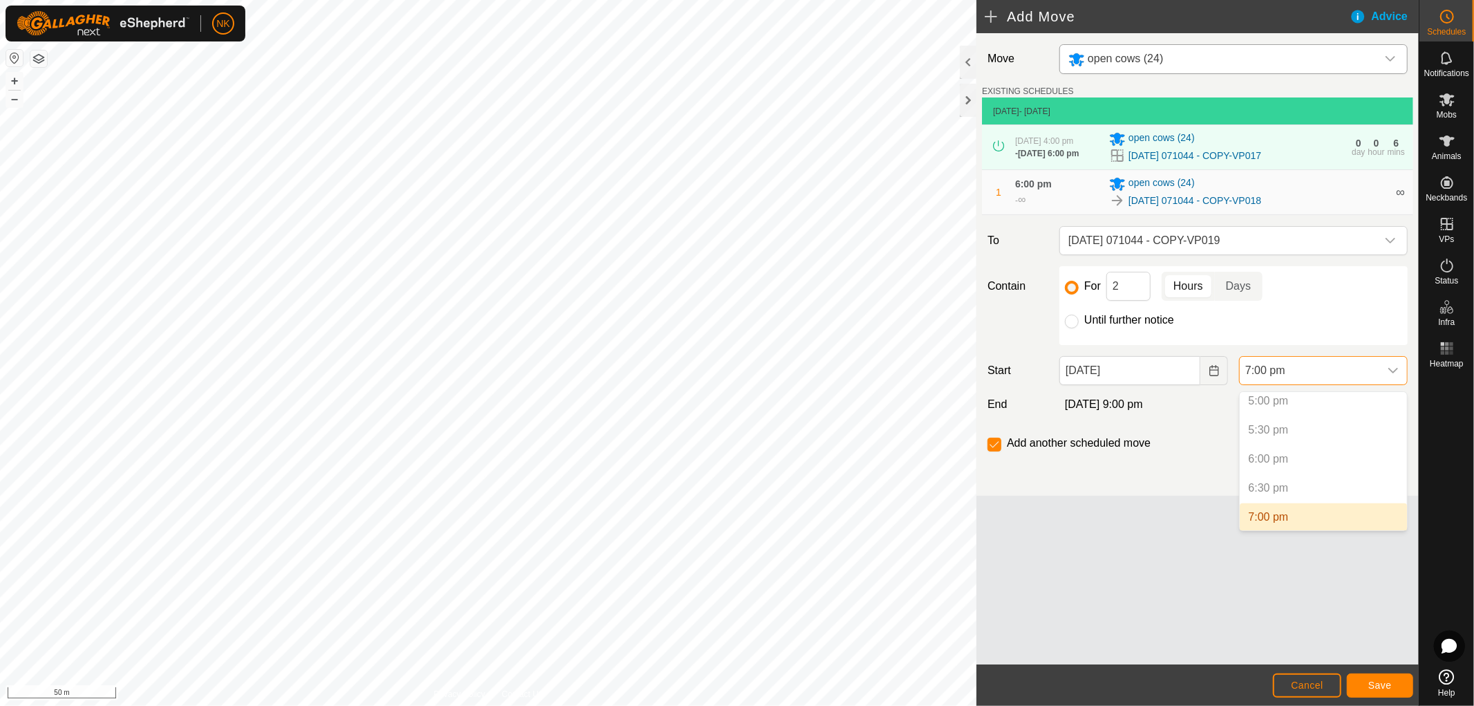
scroll to position [1068, 0]
click at [1259, 498] on li "8:00 pm" at bounding box center [1323, 498] width 167 height 28
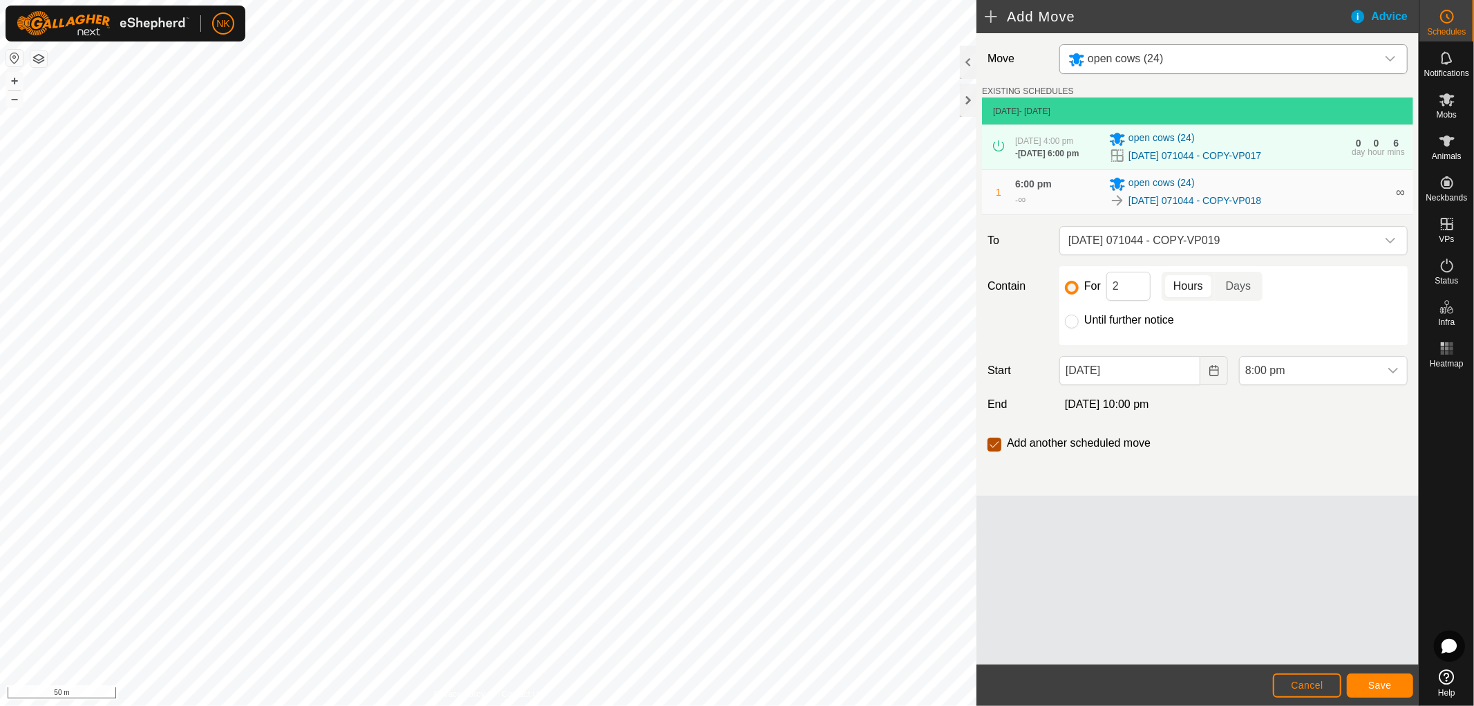
click at [996, 449] on input "checkbox" at bounding box center [995, 444] width 14 height 14
checkbox input "false"
click at [1068, 325] on input "Until further notice" at bounding box center [1072, 321] width 14 height 14
radio input "true"
click at [1390, 681] on span "Save" at bounding box center [1379, 684] width 23 height 11
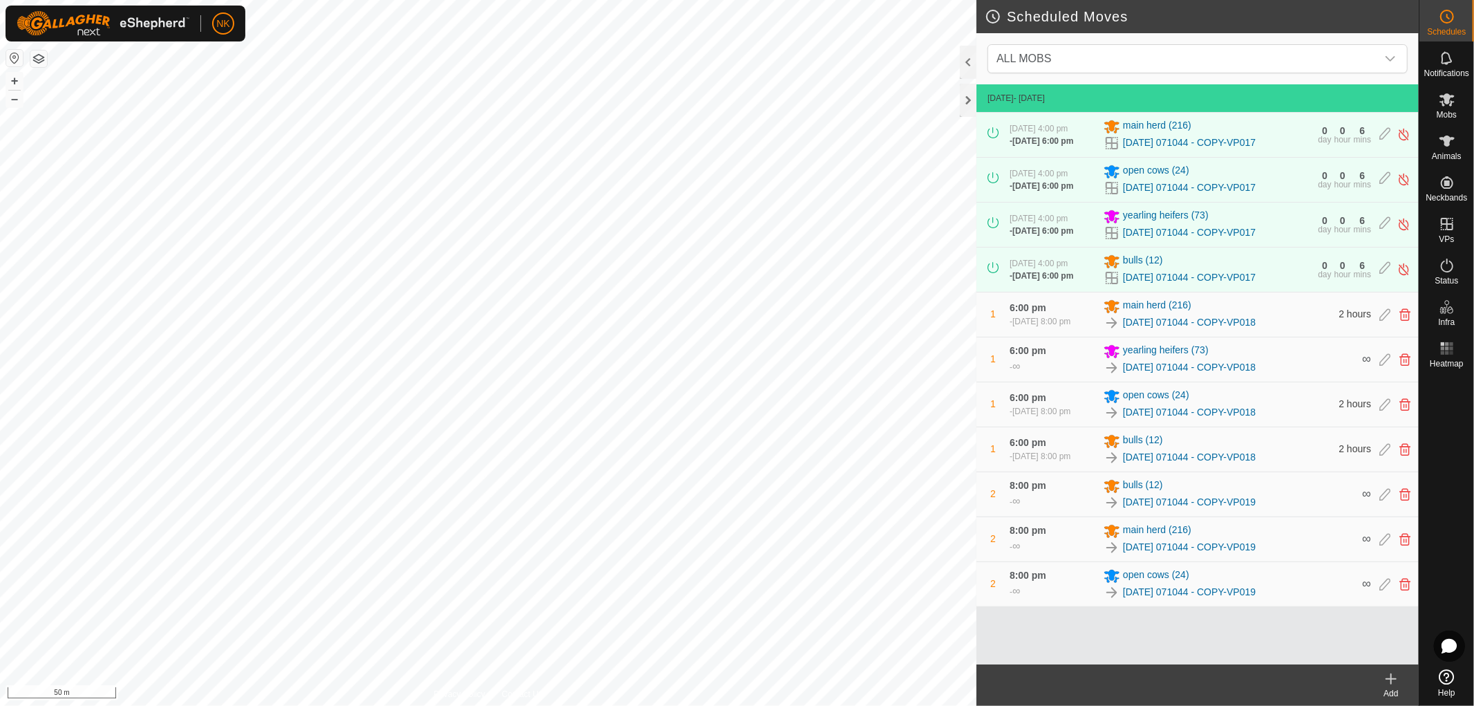
click at [1388, 681] on icon at bounding box center [1391, 678] width 17 height 17
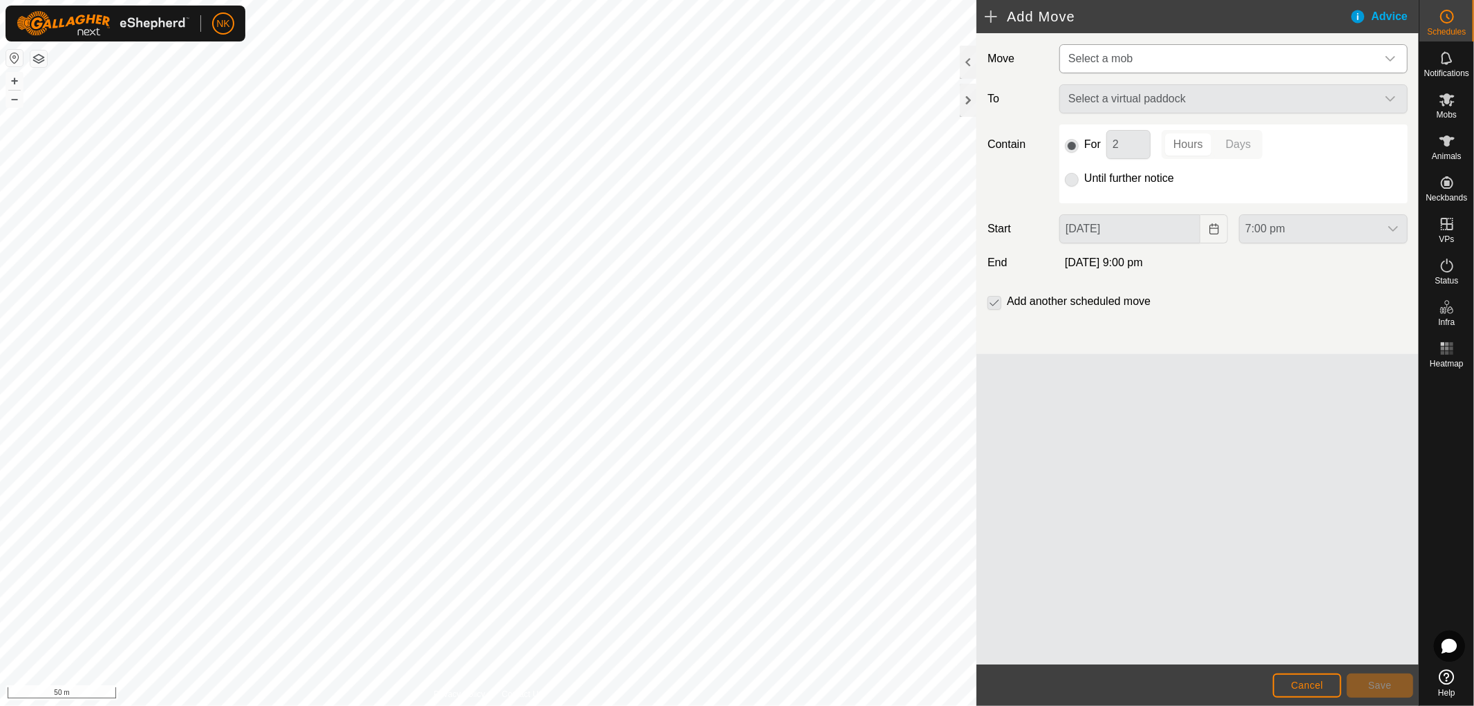
click at [1200, 58] on span "Select a mob" at bounding box center [1220, 59] width 314 height 28
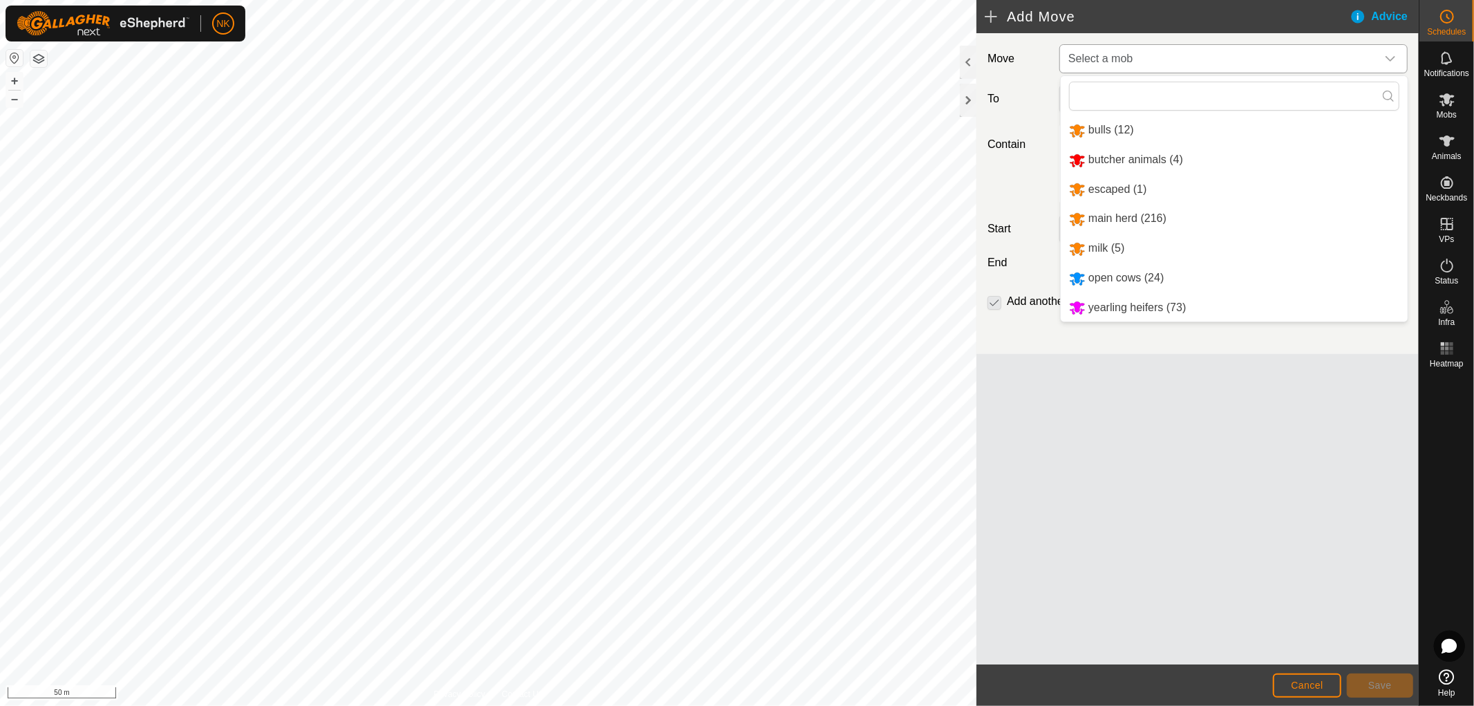
click at [1131, 310] on li "yearling heifers (73)" at bounding box center [1234, 308] width 347 height 28
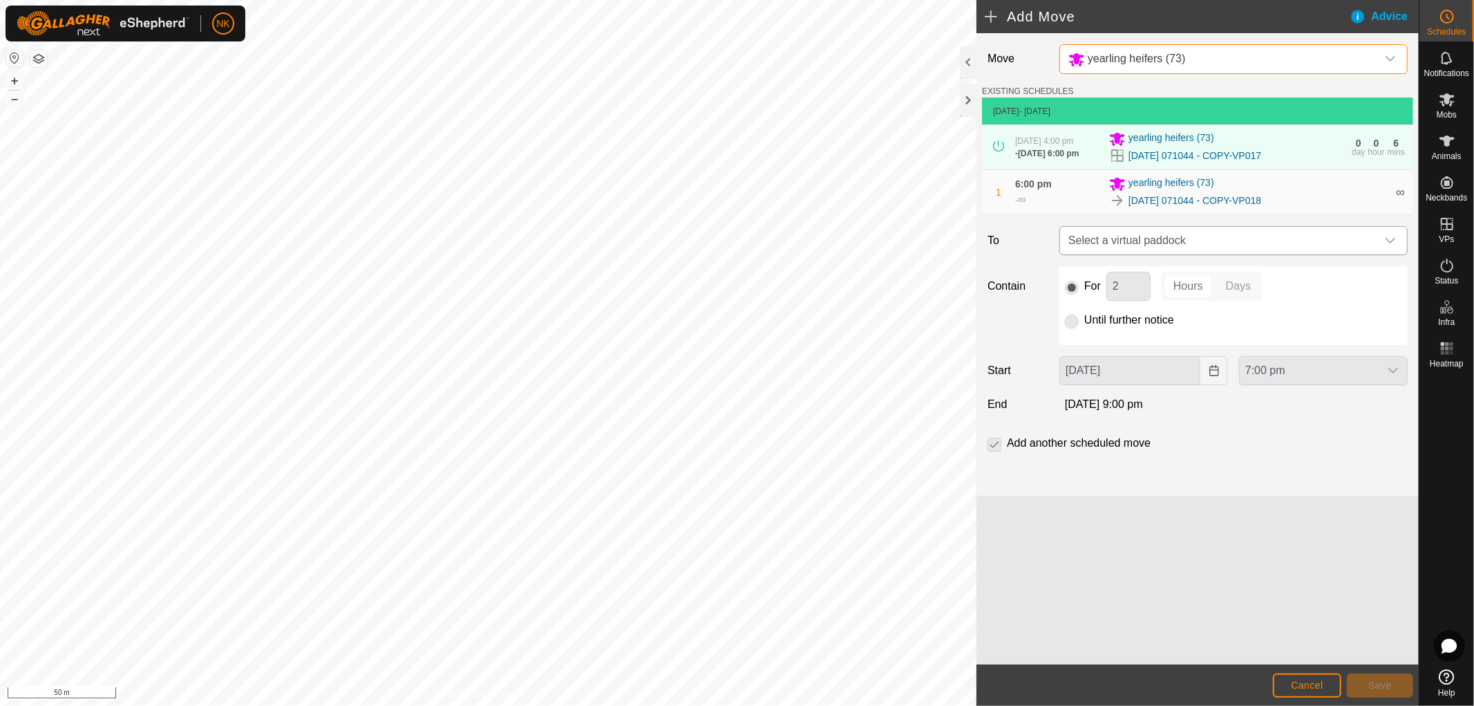
click at [1283, 254] on span "Select a virtual paddock" at bounding box center [1220, 241] width 314 height 28
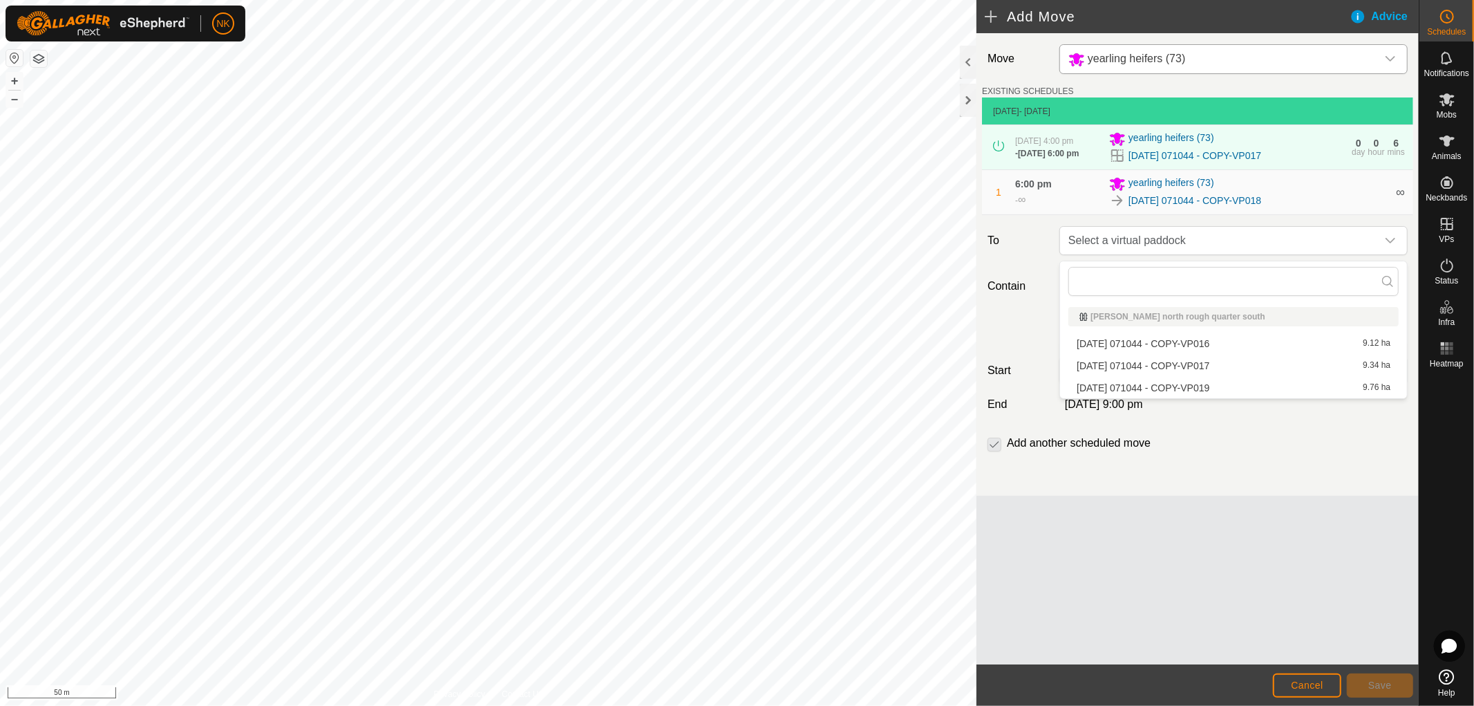
click at [1183, 378] on li "[DATE] 071044 - COPY-VP019 9.76 ha" at bounding box center [1233, 387] width 330 height 21
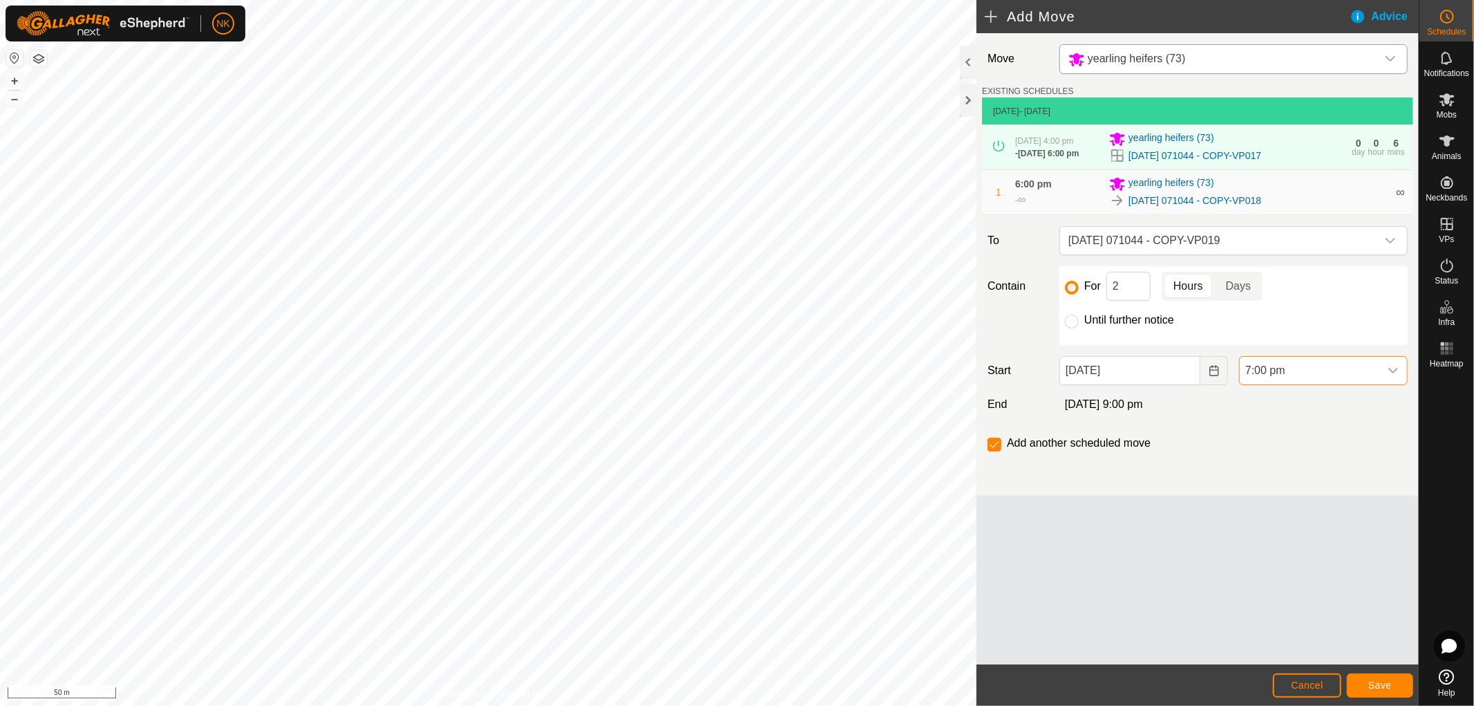
click at [1307, 375] on span "7:00 pm" at bounding box center [1310, 371] width 140 height 28
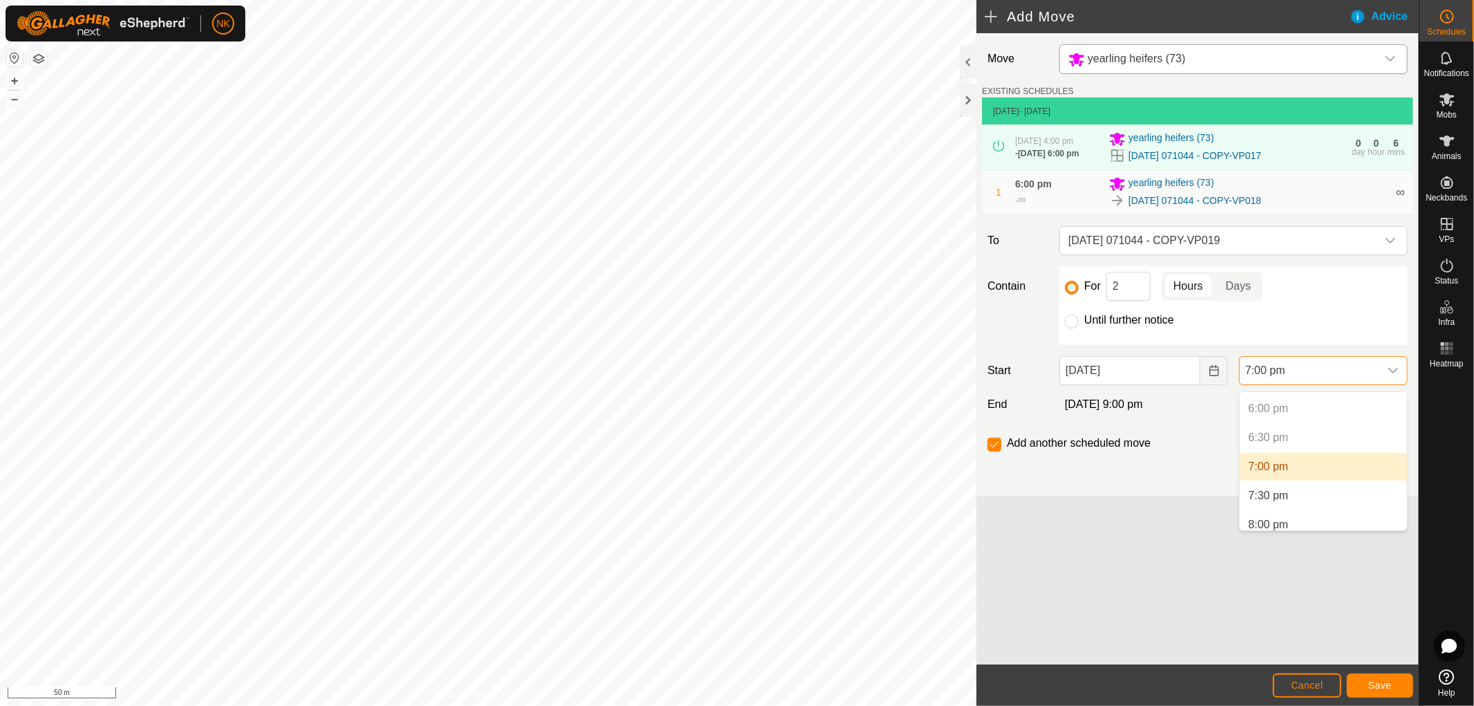
scroll to position [1068, 0]
click at [1265, 494] on li "8:00 pm" at bounding box center [1323, 498] width 167 height 28
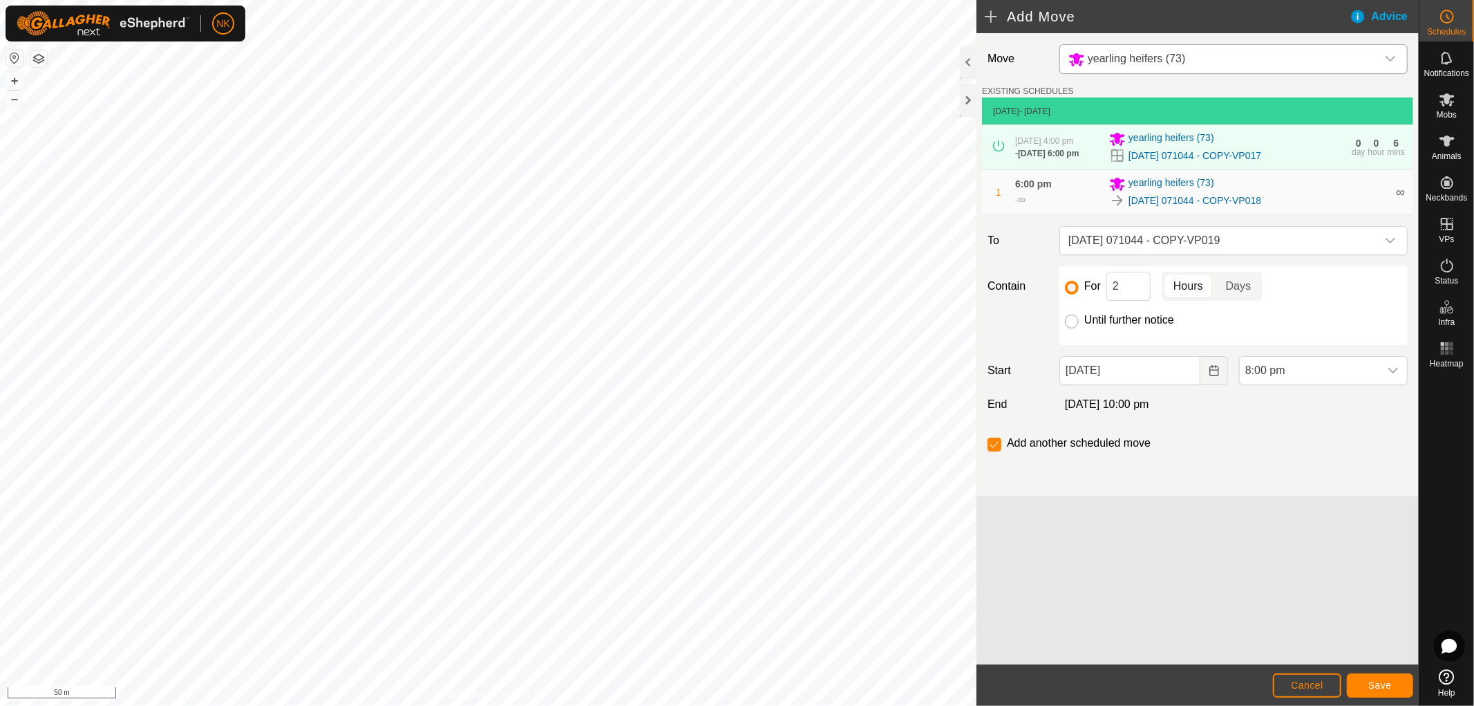
click at [1073, 328] on input "Until further notice" at bounding box center [1072, 321] width 14 height 14
radio input "true"
checkbox input "false"
click at [1384, 681] on span "Save" at bounding box center [1379, 684] width 23 height 11
